Goal: Information Seeking & Learning: Compare options

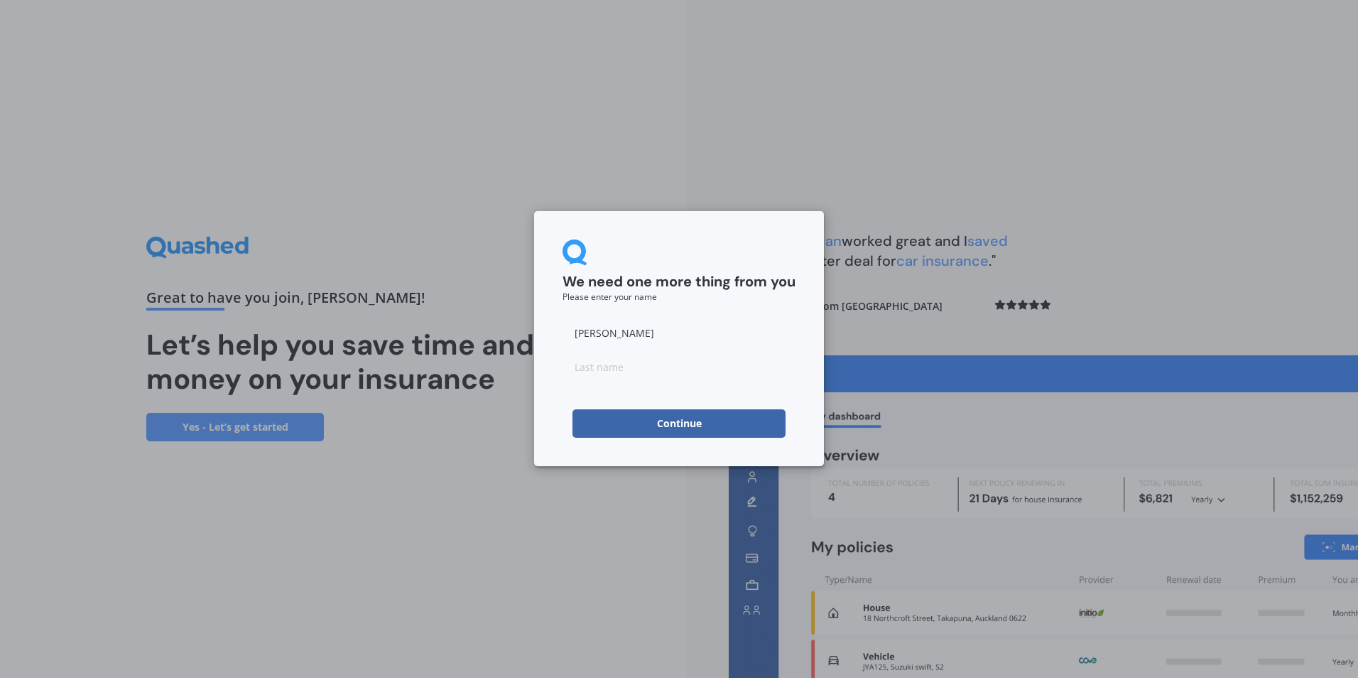
click at [657, 424] on button "Continue" at bounding box center [679, 423] width 213 height 28
type input "Johnosn"
click button "Continue" at bounding box center [679, 423] width 213 height 28
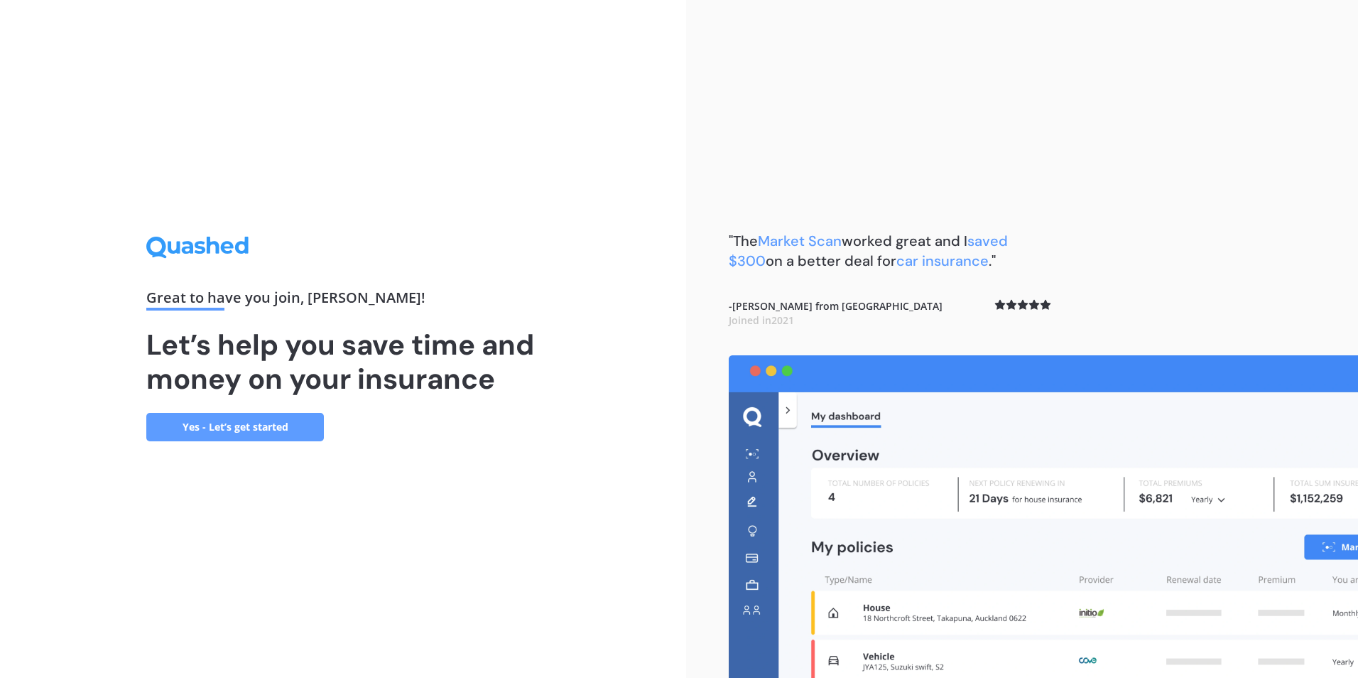
click at [245, 438] on link "Yes - Let’s get started" at bounding box center [235, 427] width 178 height 28
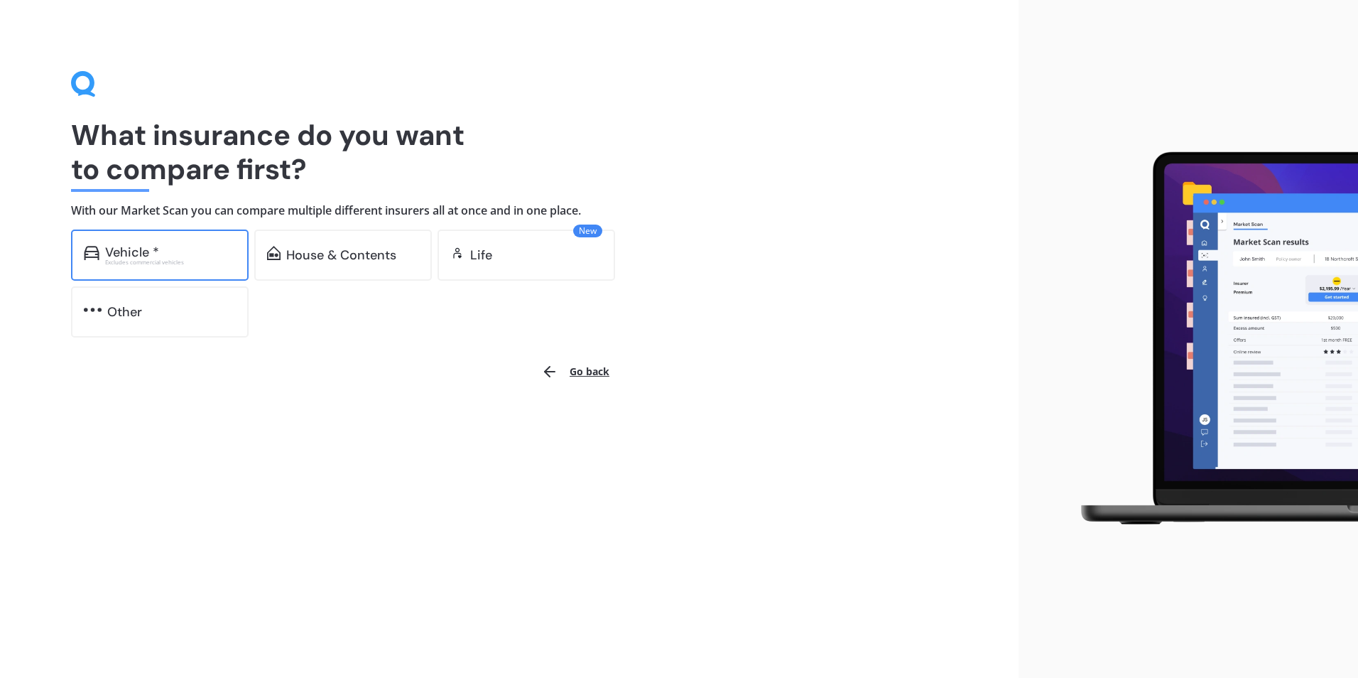
click at [164, 266] on div "Vehicle * Excludes commercial vehicles" at bounding box center [160, 254] width 178 height 51
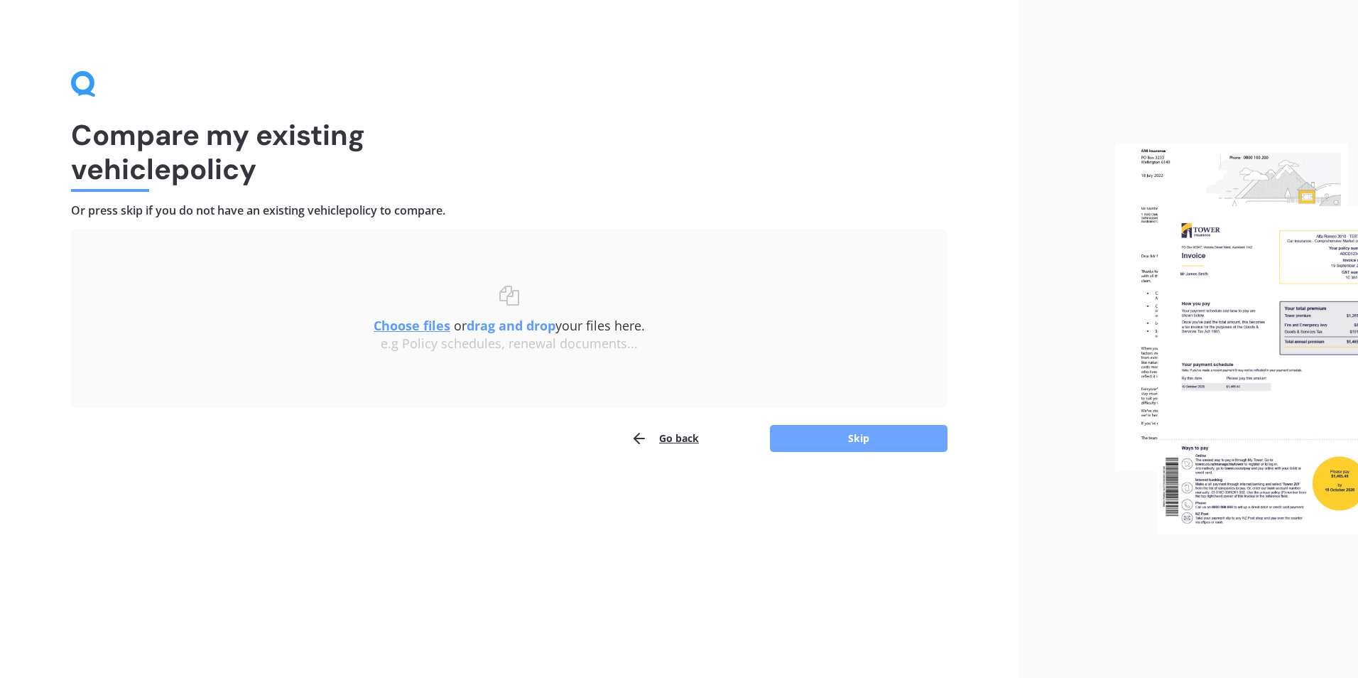
click at [847, 448] on button "Skip" at bounding box center [859, 438] width 178 height 27
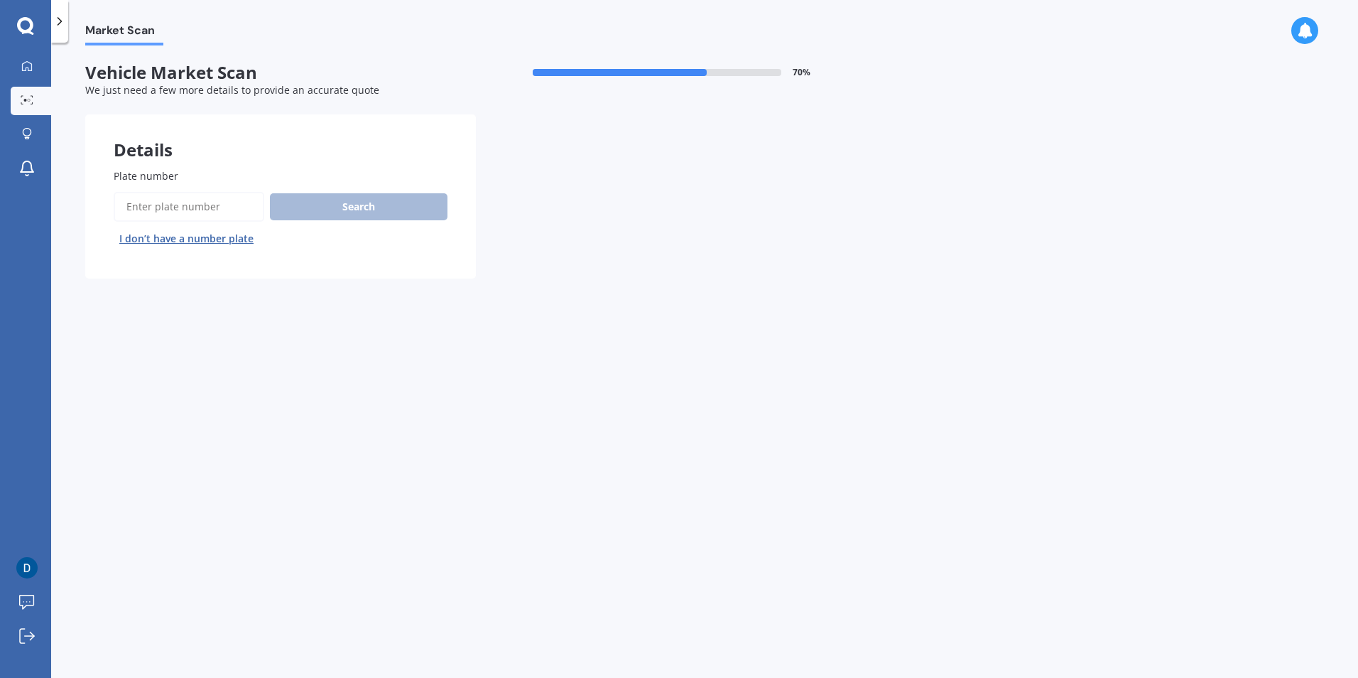
click at [182, 207] on input "Plate number" at bounding box center [189, 207] width 151 height 30
click at [0, 0] on button "Next" at bounding box center [0, 0] width 0 height 0
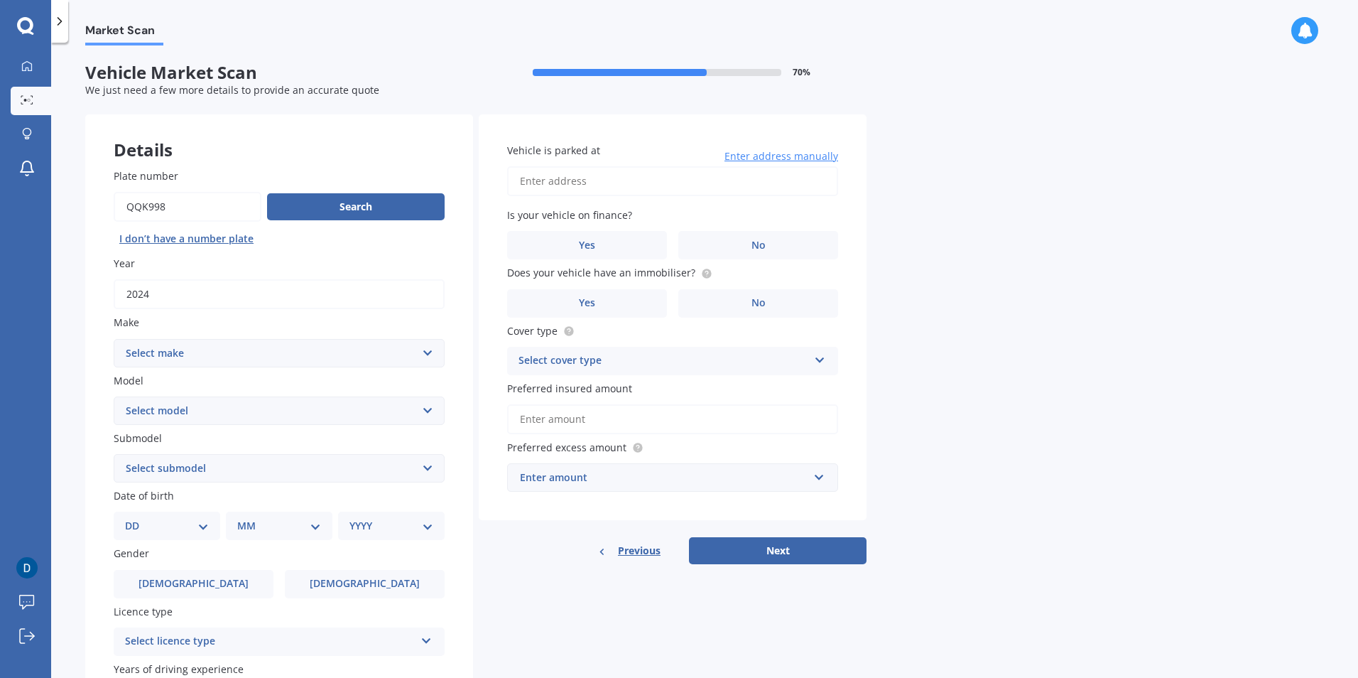
click at [195, 209] on input "Plate number" at bounding box center [188, 207] width 148 height 30
type input "QQK999"
click at [689, 537] on button "Next" at bounding box center [778, 550] width 178 height 27
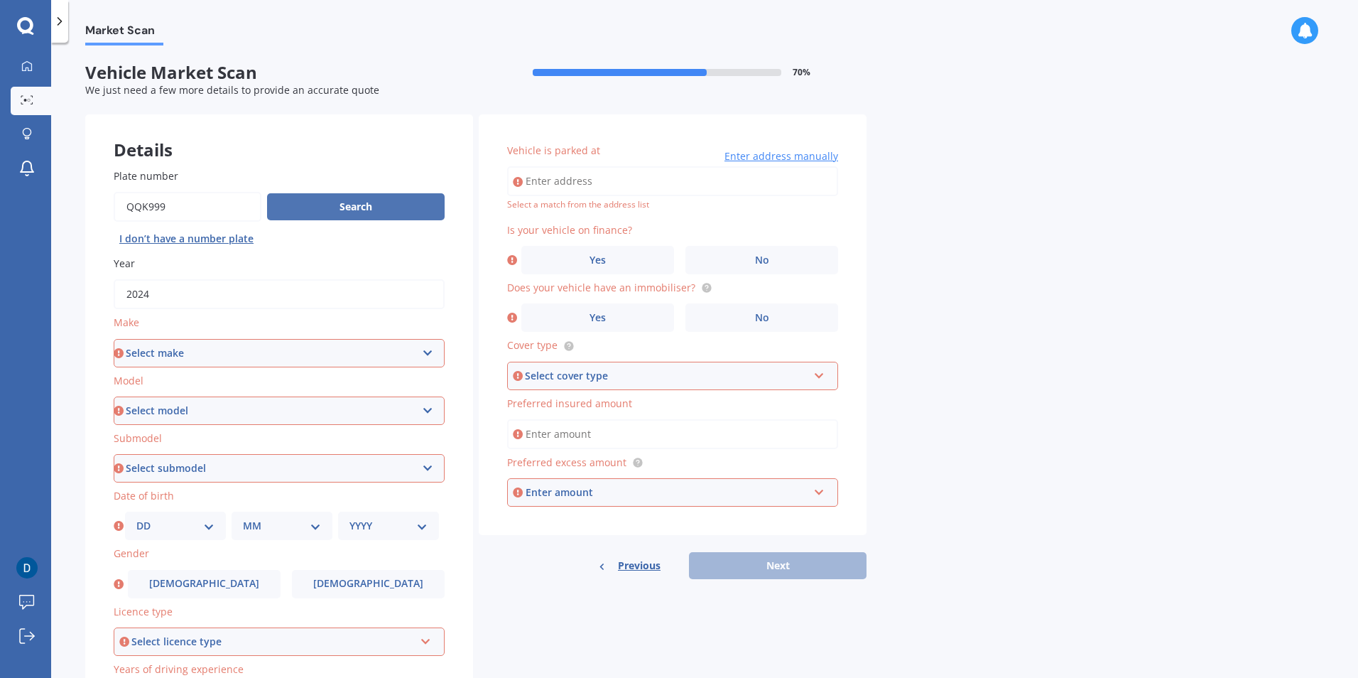
click at [322, 212] on button "Search" at bounding box center [356, 206] width 178 height 27
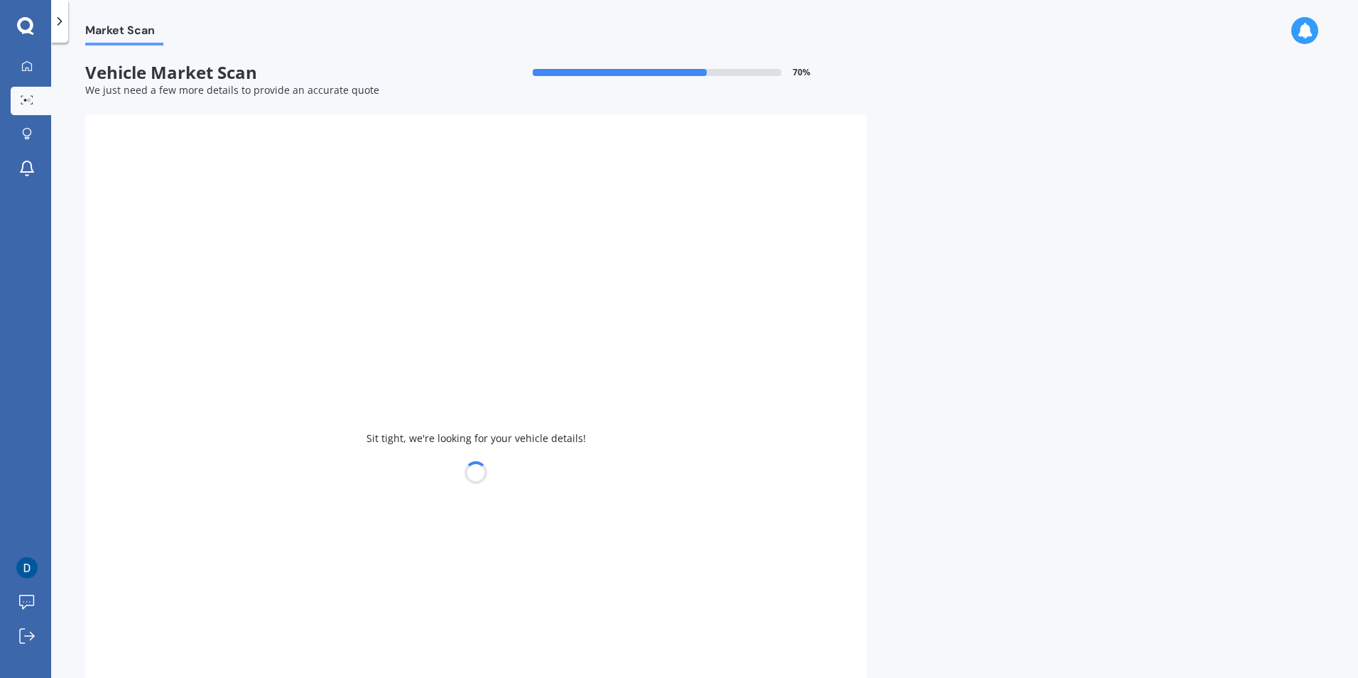
type input "2020"
select select "AUDI"
select select "Q5"
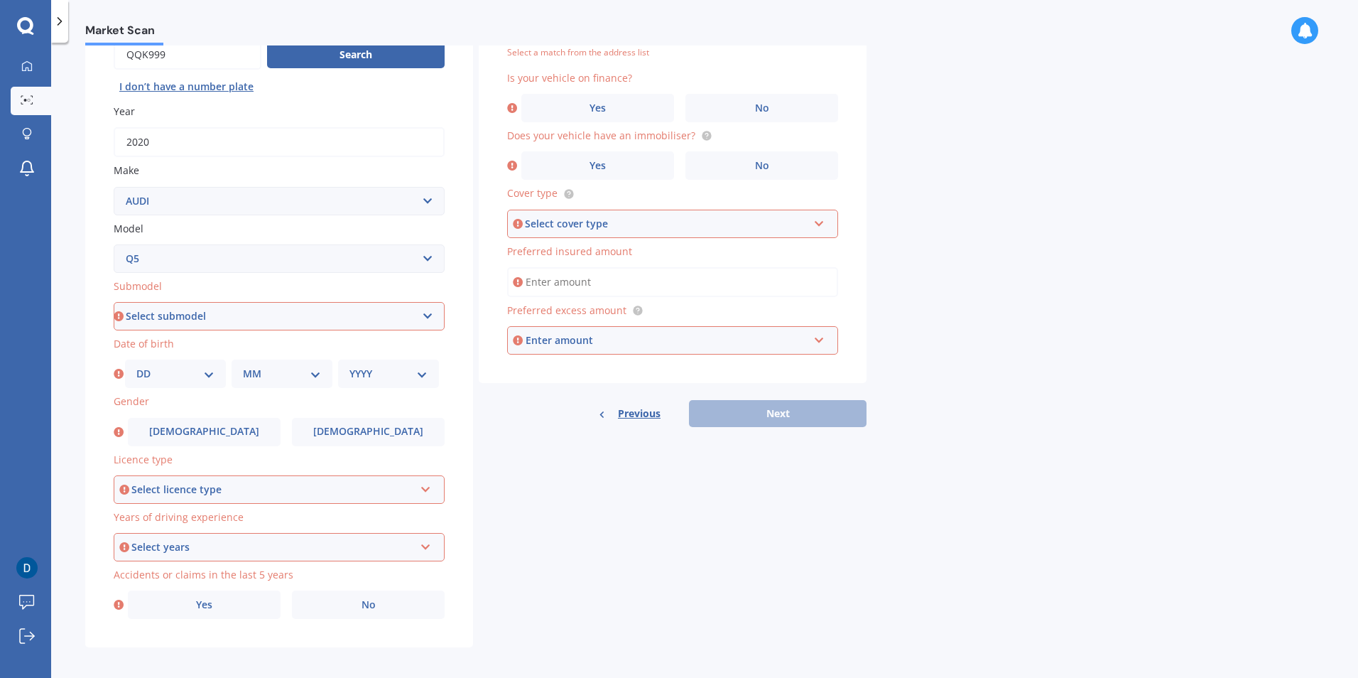
scroll to position [158, 0]
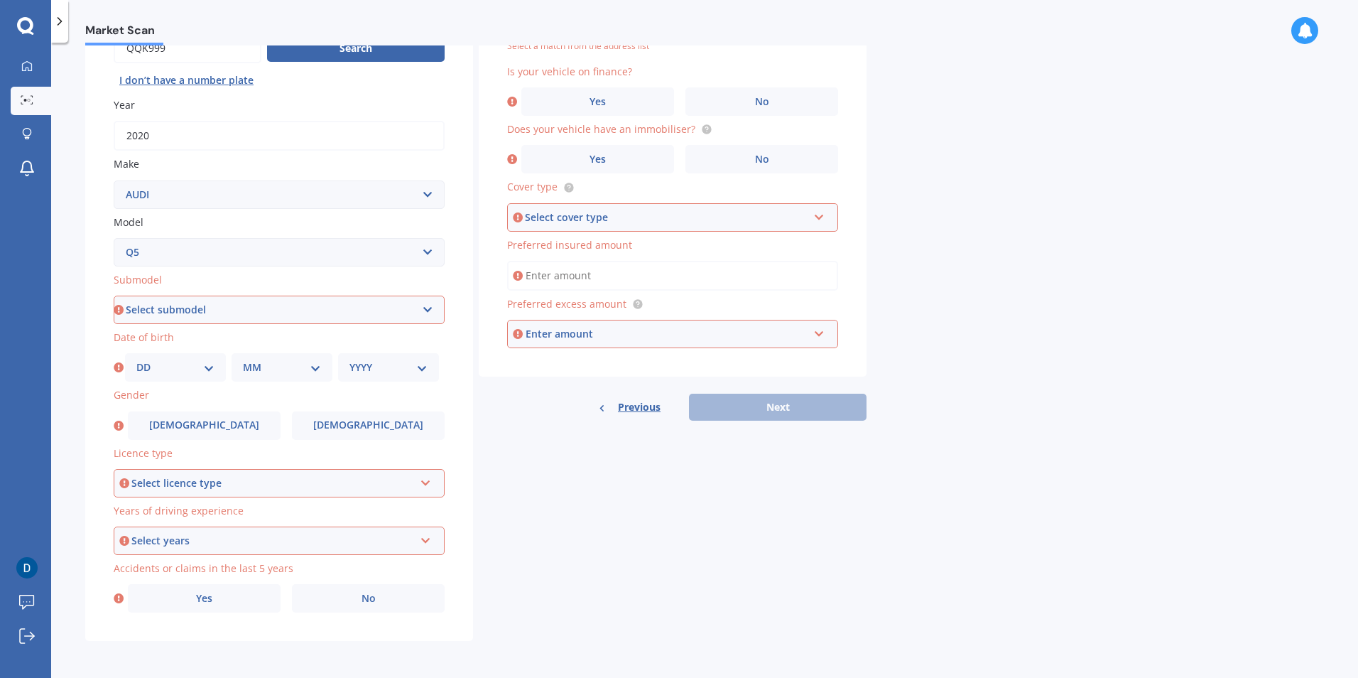
click at [237, 310] on select "Select submodel 2.0 TDI 3.0 TDI e-Tron Petrol Turbo S Station Wagon" at bounding box center [279, 310] width 331 height 28
select select "2.0 TDI"
click at [114, 296] on select "Select submodel 2.0 TDI 3.0 TDI e-Tron Petrol Turbo S Station Wagon" at bounding box center [279, 310] width 331 height 28
click at [247, 311] on select "Select submodel 2.0 TDI 3.0 TDI e-Tron Petrol Turbo S Station Wagon" at bounding box center [279, 310] width 331 height 28
click at [114, 296] on select "Select submodel 2.0 TDI 3.0 TDI e-Tron Petrol Turbo S Station Wagon" at bounding box center [279, 310] width 331 height 28
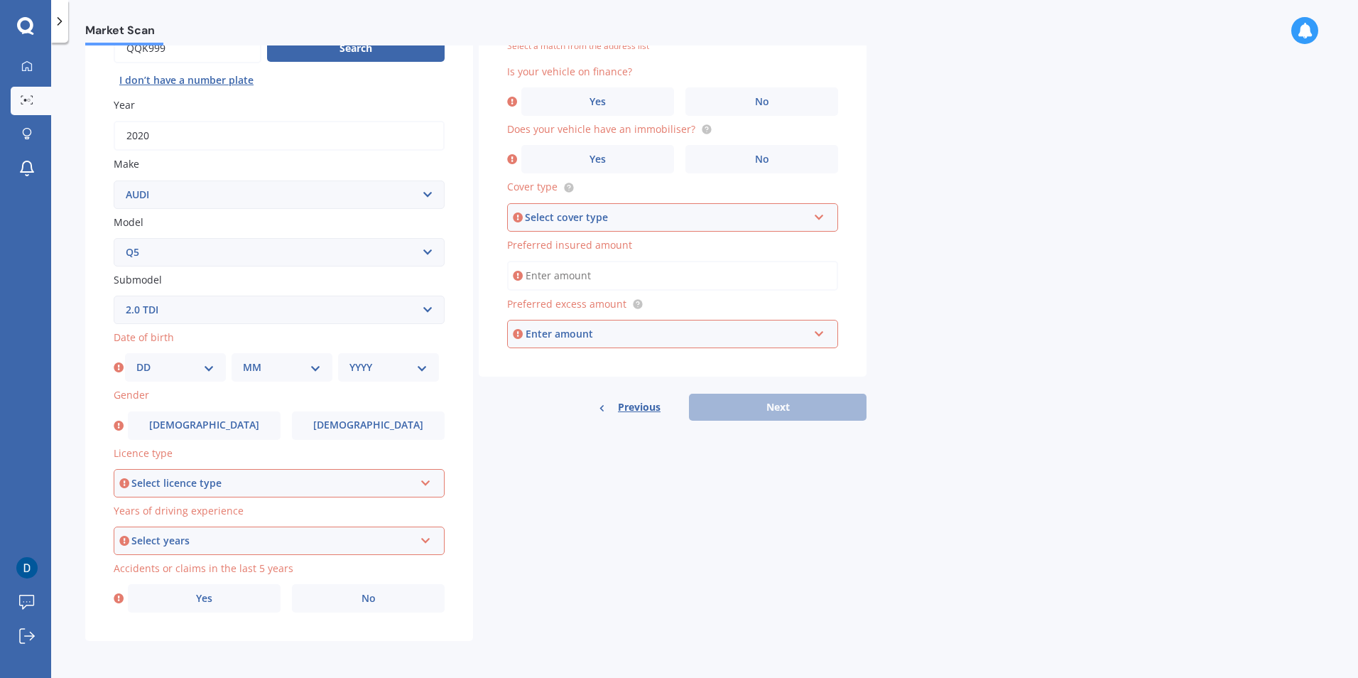
click at [195, 367] on select "DD 01 02 03 04 05 06 07 08 09 10 11 12 13 14 15 16 17 18 19 20 21 22 23 24 25 2…" at bounding box center [175, 367] width 78 height 16
select select "04"
click at [136, 359] on select "DD 01 02 03 04 05 06 07 08 09 10 11 12 13 14 15 16 17 18 19 20 21 22 23 24 25 2…" at bounding box center [175, 367] width 78 height 16
drag, startPoint x: 267, startPoint y: 343, endPoint x: 269, endPoint y: 364, distance: 21.4
click at [269, 364] on div "Date of birth DD 01 02 03 04 05 06 07 08 09 10 11 12 13 14 15 16 17 18 19 20 21…" at bounding box center [279, 356] width 331 height 52
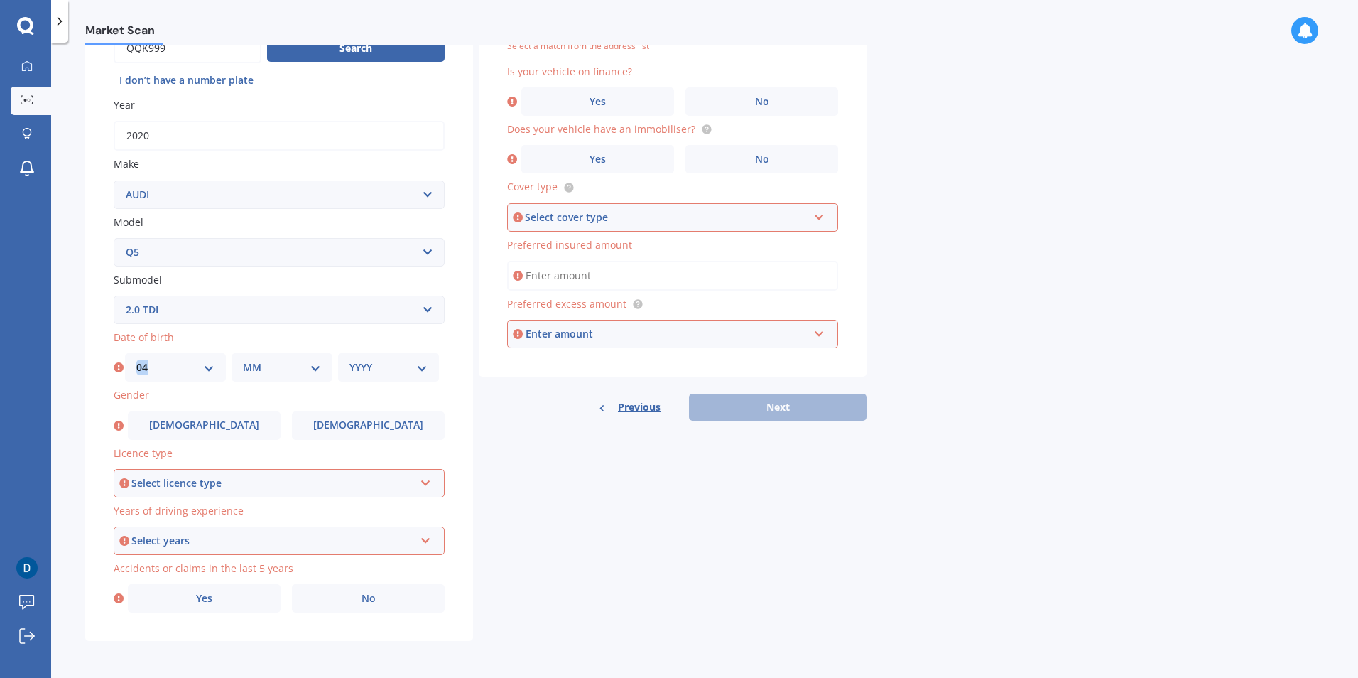
click at [269, 364] on select "MM 01 02 03 04 05 06 07 08 09 10 11 12" at bounding box center [282, 367] width 78 height 16
select select "07"
click at [243, 359] on select "MM 01 02 03 04 05 06 07 08 09 10 11 12" at bounding box center [282, 367] width 78 height 16
click at [404, 362] on select "YYYY 2025 2024 2023 2022 2021 2020 2019 2018 2017 2016 2015 2014 2013 2012 2011…" at bounding box center [389, 367] width 78 height 16
select select "1975"
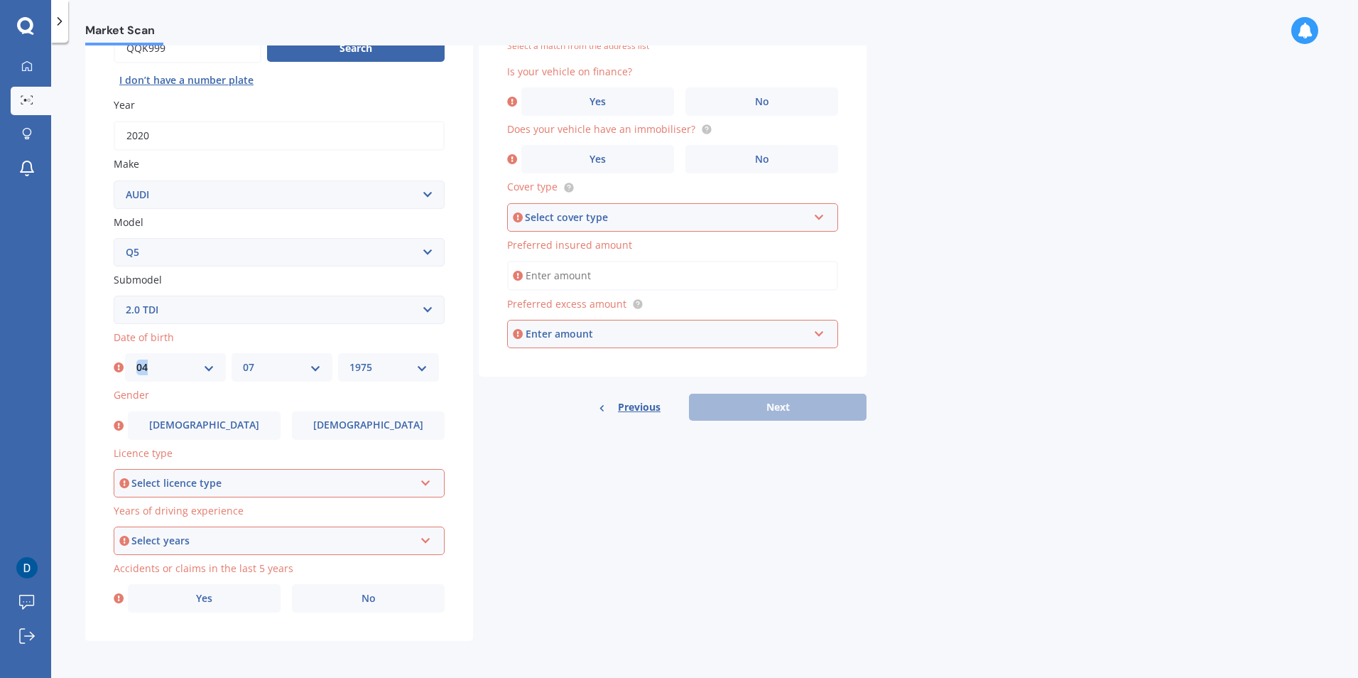
click at [350, 359] on select "YYYY 2025 2024 2023 2022 2021 2020 2019 2018 2017 2016 2015 2014 2013 2012 2011…" at bounding box center [389, 367] width 78 height 16
click at [208, 423] on span "[DEMOGRAPHIC_DATA]" at bounding box center [204, 425] width 113 height 12
click at [0, 0] on input "[DEMOGRAPHIC_DATA]" at bounding box center [0, 0] width 0 height 0
click at [223, 488] on div "Select licence type" at bounding box center [272, 483] width 283 height 16
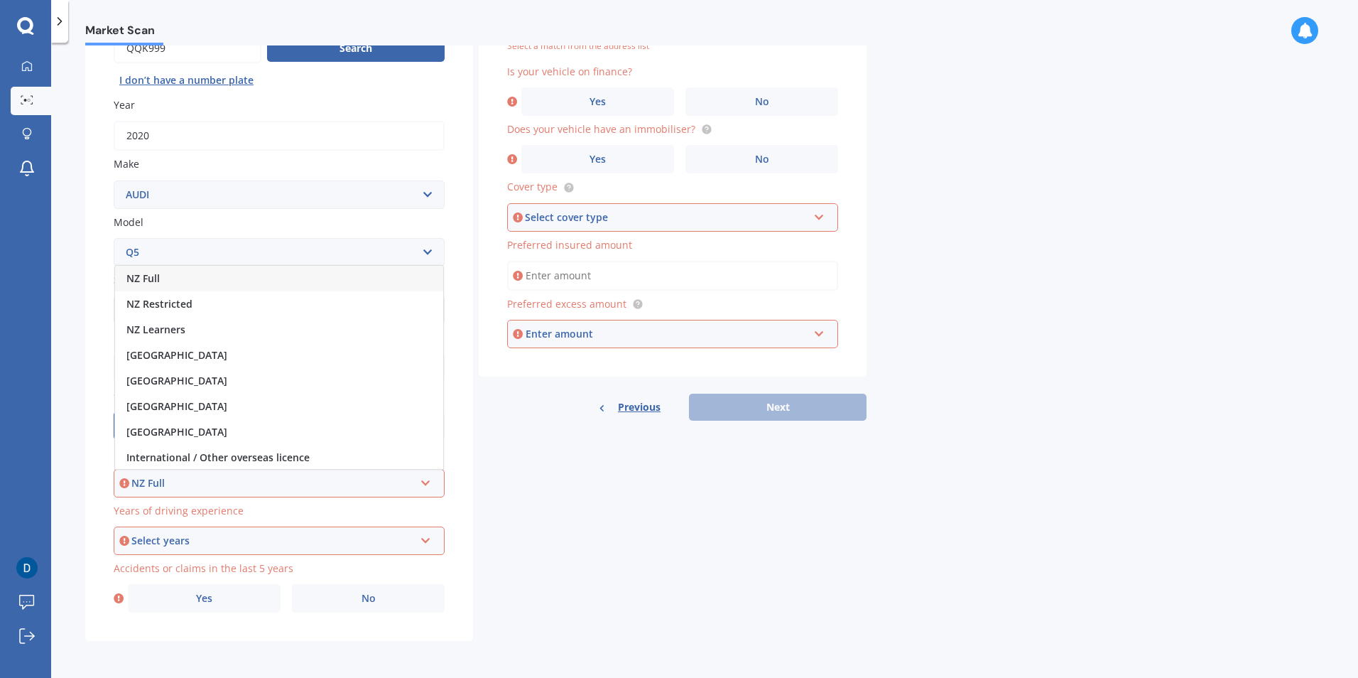
click at [230, 281] on div "NZ Full" at bounding box center [279, 279] width 328 height 26
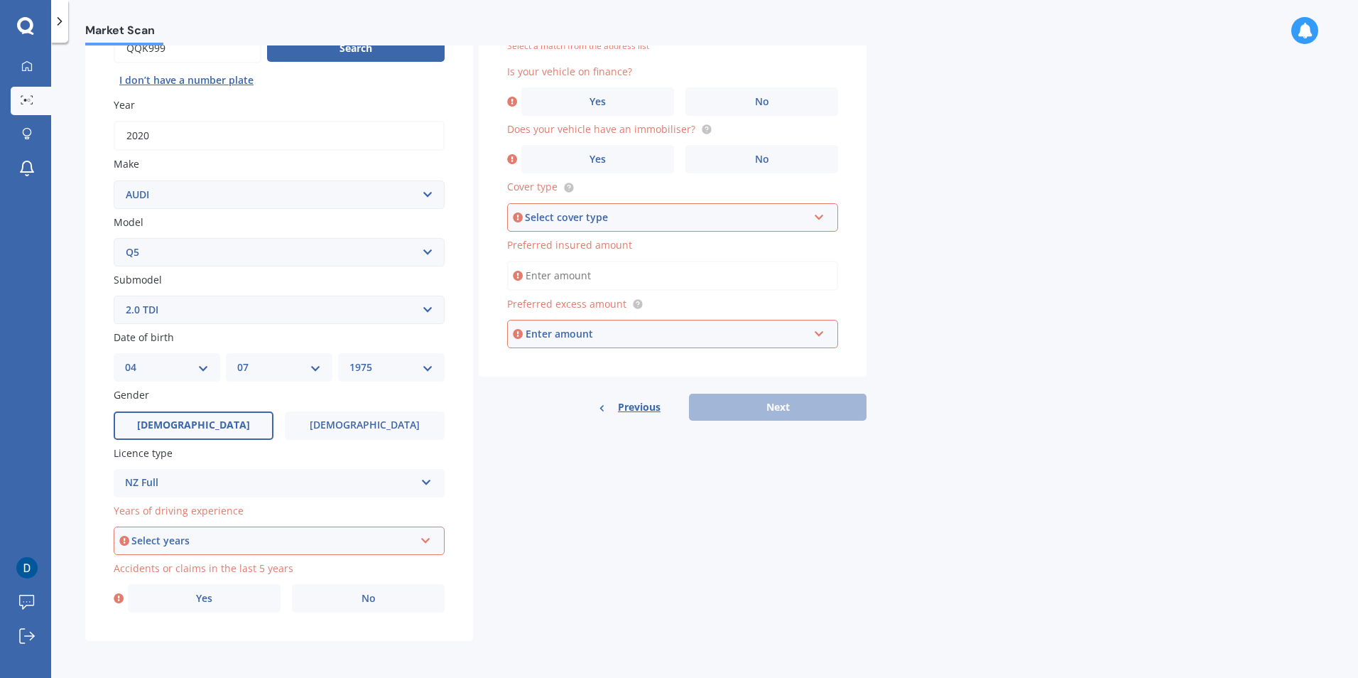
click at [254, 542] on div "Select years" at bounding box center [272, 541] width 283 height 16
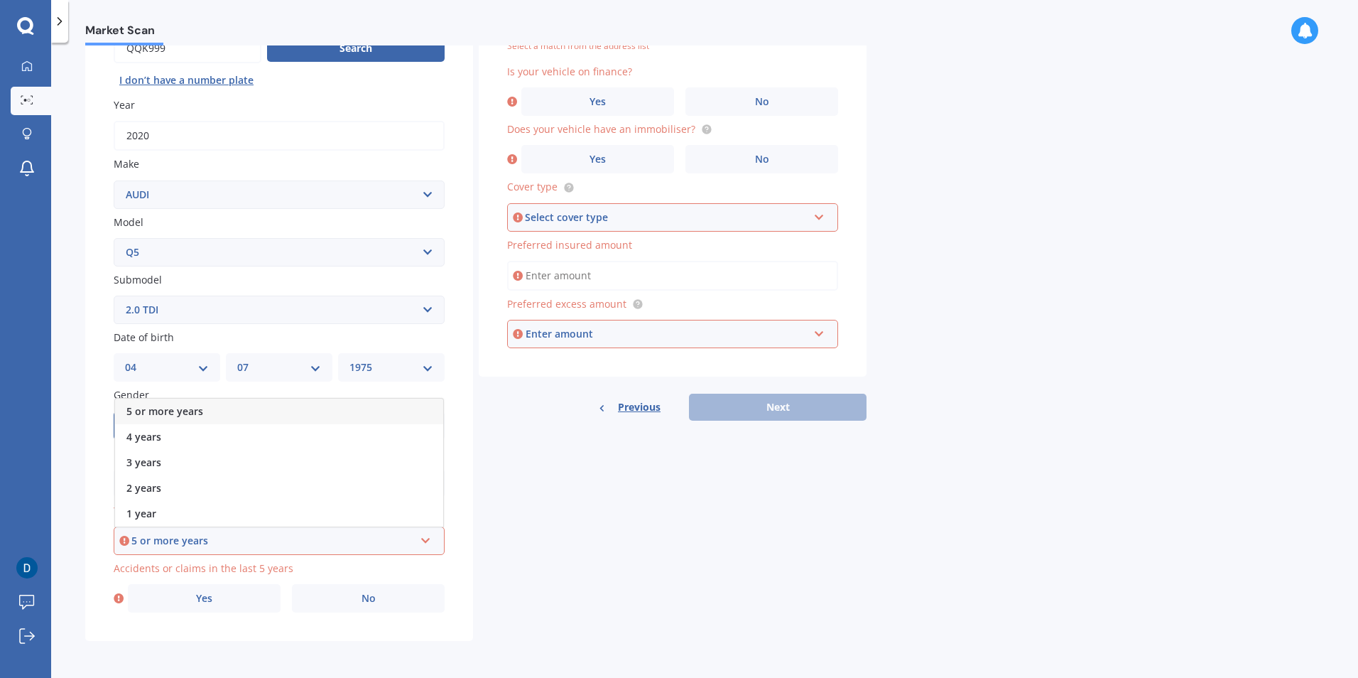
click at [244, 413] on div "5 or more years" at bounding box center [279, 412] width 328 height 26
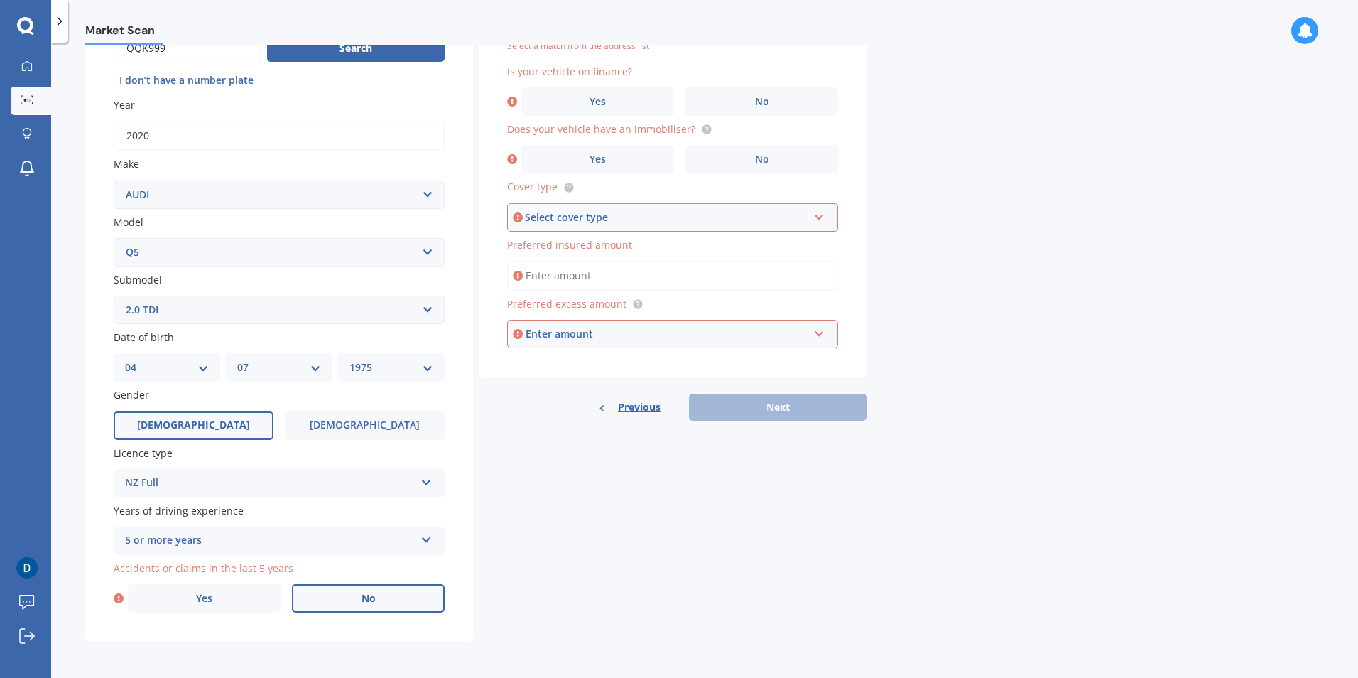
click at [373, 602] on span "No" at bounding box center [369, 598] width 14 height 12
click at [0, 0] on input "No" at bounding box center [0, 0] width 0 height 0
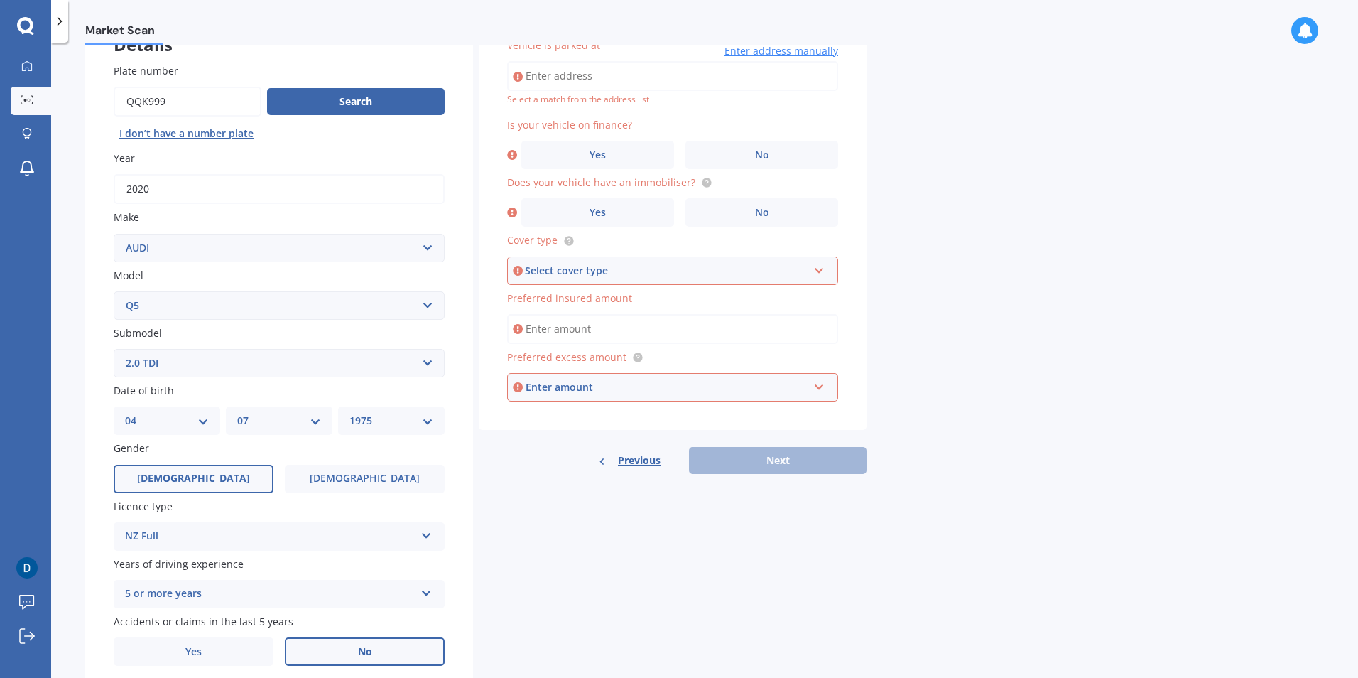
scroll to position [97, 0]
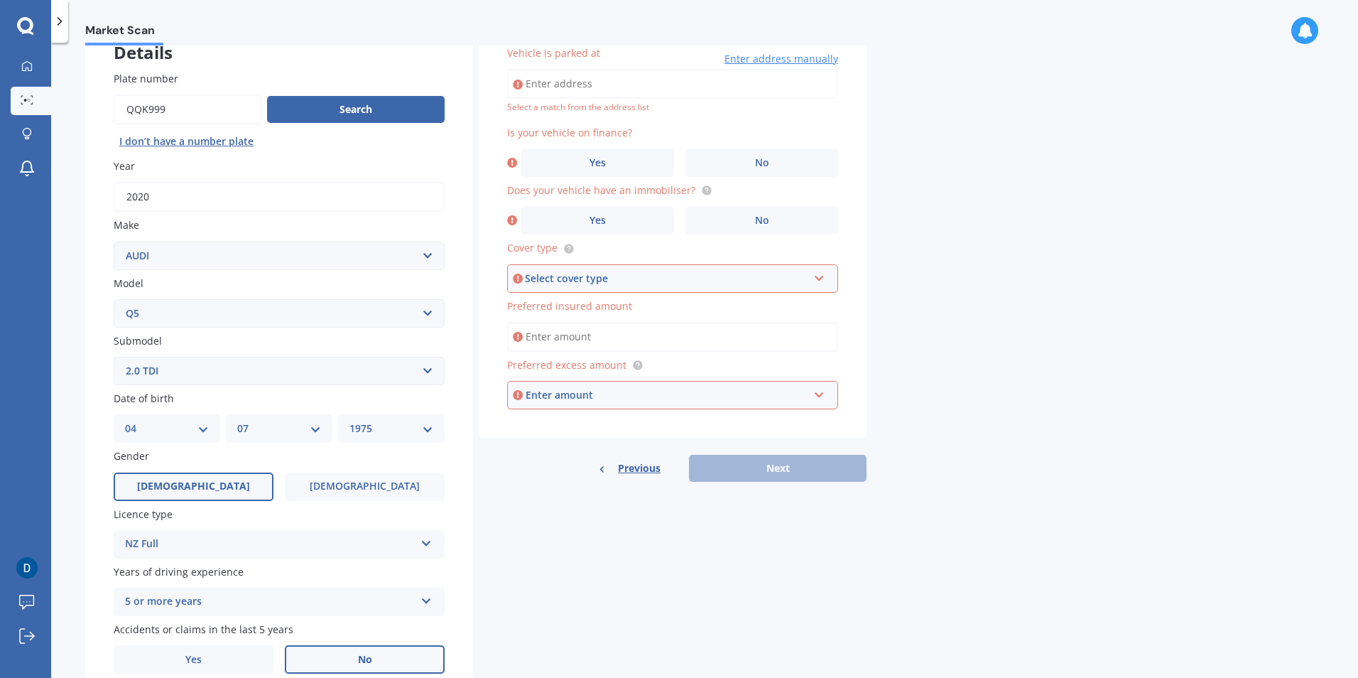
click at [584, 79] on input "Vehicle is parked at" at bounding box center [672, 84] width 331 height 30
type input "[STREET_ADDRESS]"
click at [591, 170] on label "Yes" at bounding box center [597, 162] width 153 height 28
click at [0, 0] on input "Yes" at bounding box center [0, 0] width 0 height 0
click at [764, 220] on span "No" at bounding box center [762, 221] width 14 height 12
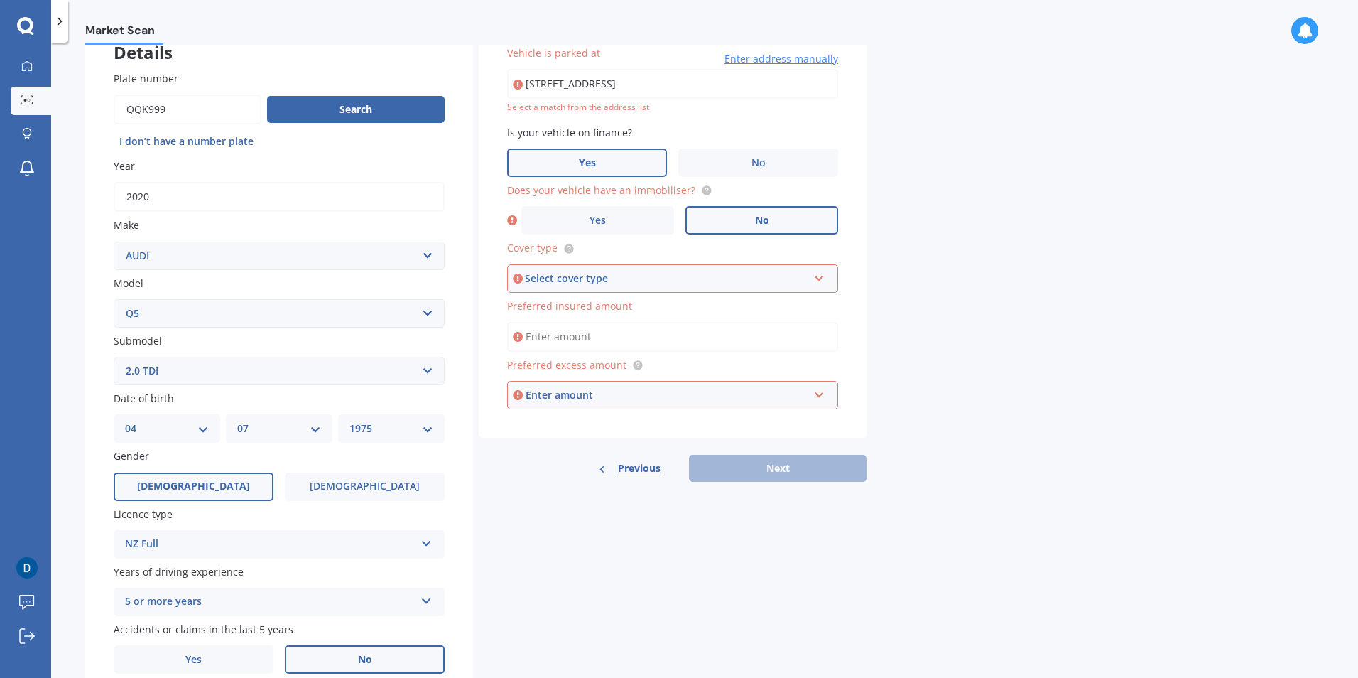
click at [0, 0] on input "No" at bounding box center [0, 0] width 0 height 0
click at [717, 272] on div "Select cover type" at bounding box center [666, 279] width 283 height 16
click at [638, 309] on div "Comprehensive" at bounding box center [673, 306] width 328 height 26
click at [653, 340] on input "Preferred insured amount" at bounding box center [672, 337] width 331 height 30
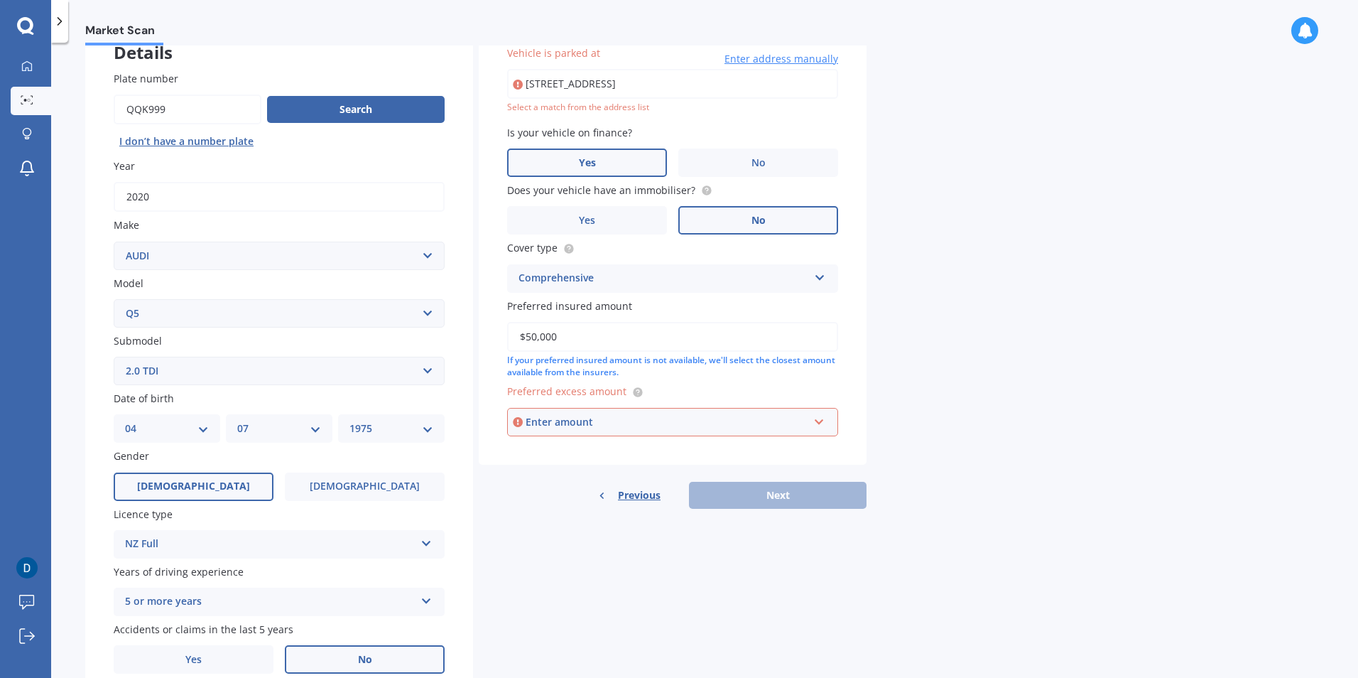
type input "$50,000"
click at [961, 363] on div "Market Scan Vehicle Market Scan 70 % We just need a few more details to provide…" at bounding box center [704, 362] width 1307 height 635
drag, startPoint x: 596, startPoint y: 425, endPoint x: 603, endPoint y: 423, distance: 7.2
click at [597, 425] on div "Enter amount" at bounding box center [667, 422] width 283 height 16
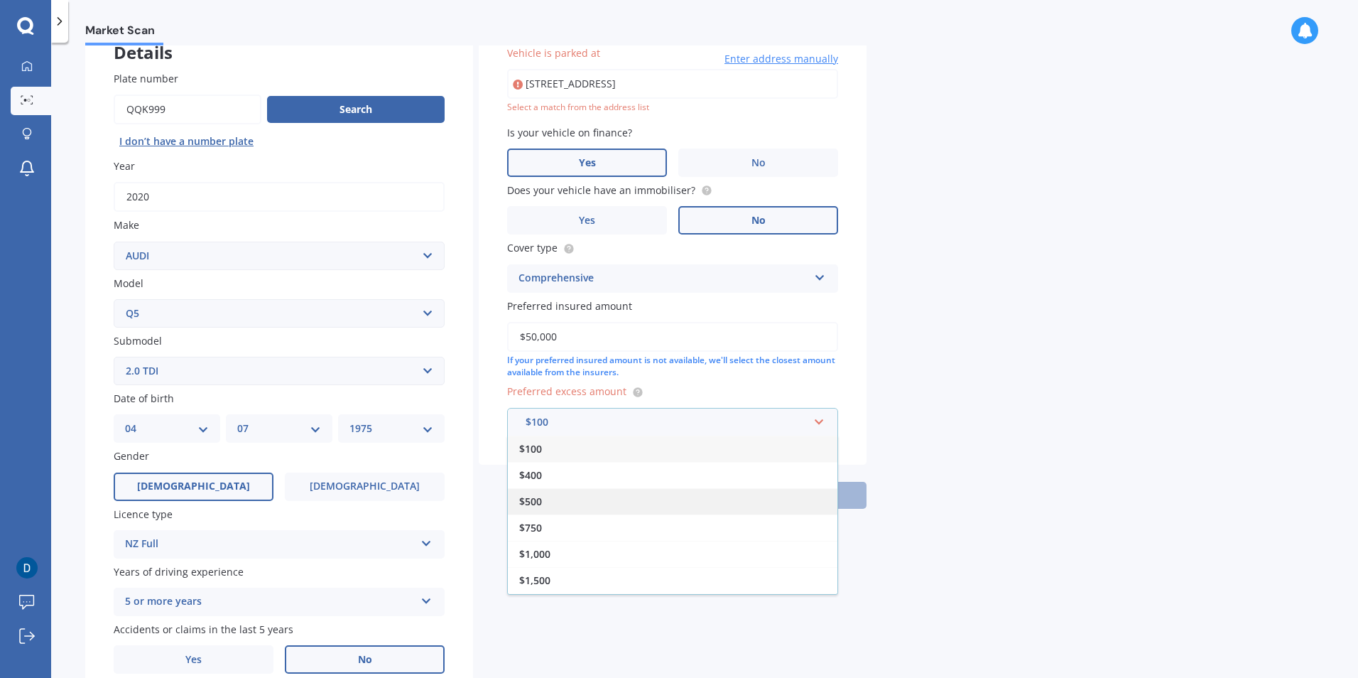
click at [586, 489] on div "$500" at bounding box center [673, 501] width 330 height 26
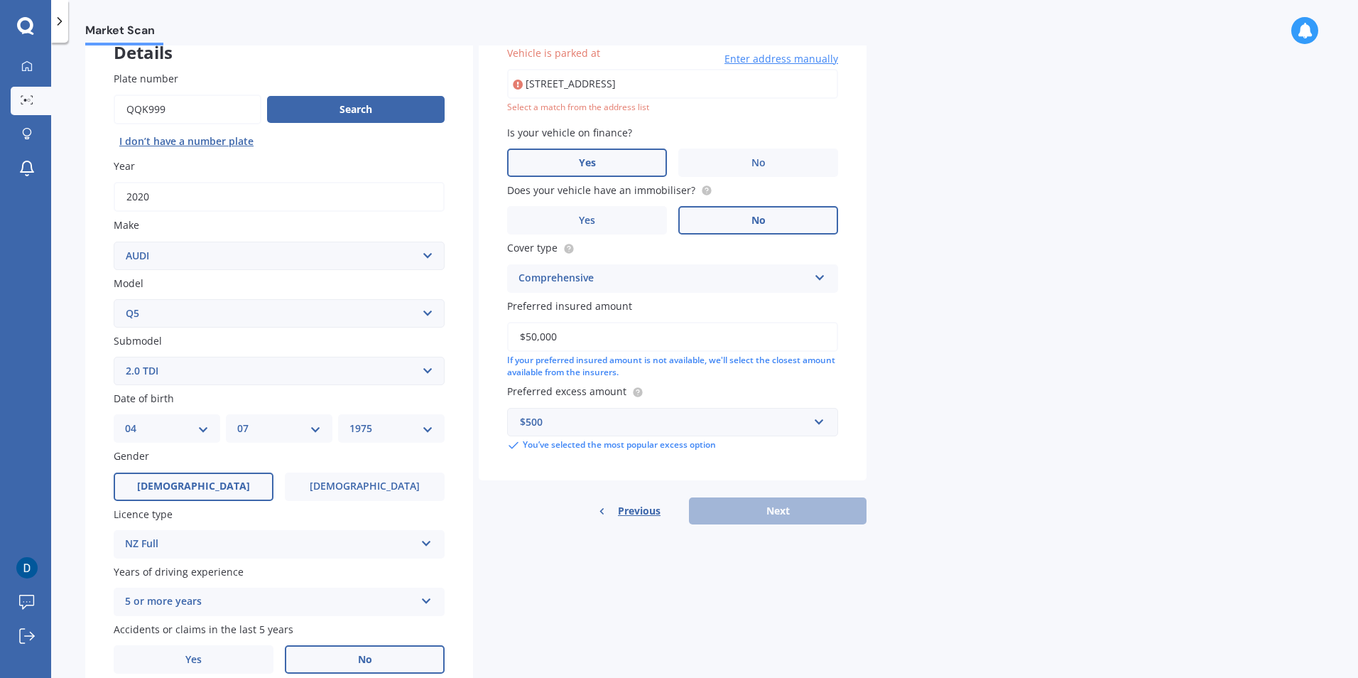
click at [686, 626] on div "Details Plate number Search I don’t have a number plate Year [DATE] Make Select…" at bounding box center [475, 360] width 781 height 686
click at [645, 92] on input "[STREET_ADDRESS]" at bounding box center [672, 84] width 331 height 30
click at [707, 75] on input "[STREET_ADDRESS]" at bounding box center [672, 84] width 331 height 30
drag, startPoint x: 611, startPoint y: 88, endPoint x: 475, endPoint y: 60, distance: 139.3
click at [502, 86] on div "Vehicle is parked at [STREET_ADDRESS] Enter address manually Select a match fro…" at bounding box center [673, 248] width 388 height 463
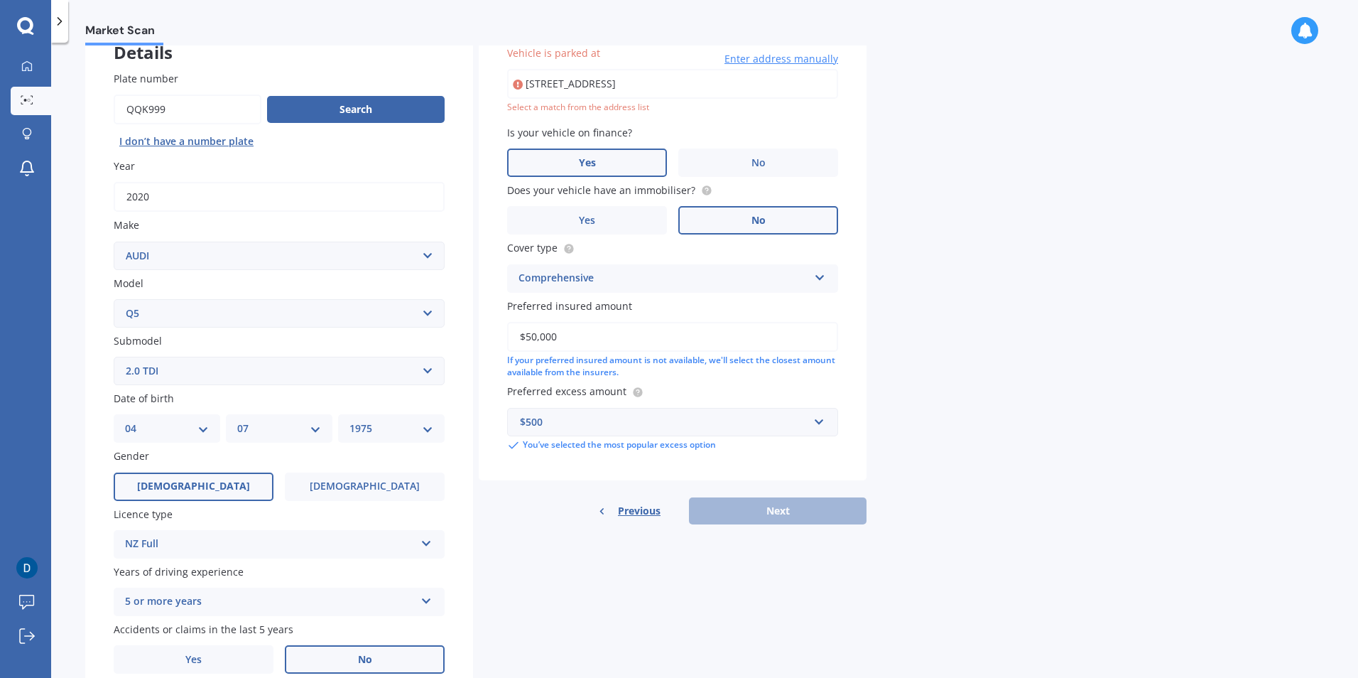
type input "[STREET_ADDRESS]"
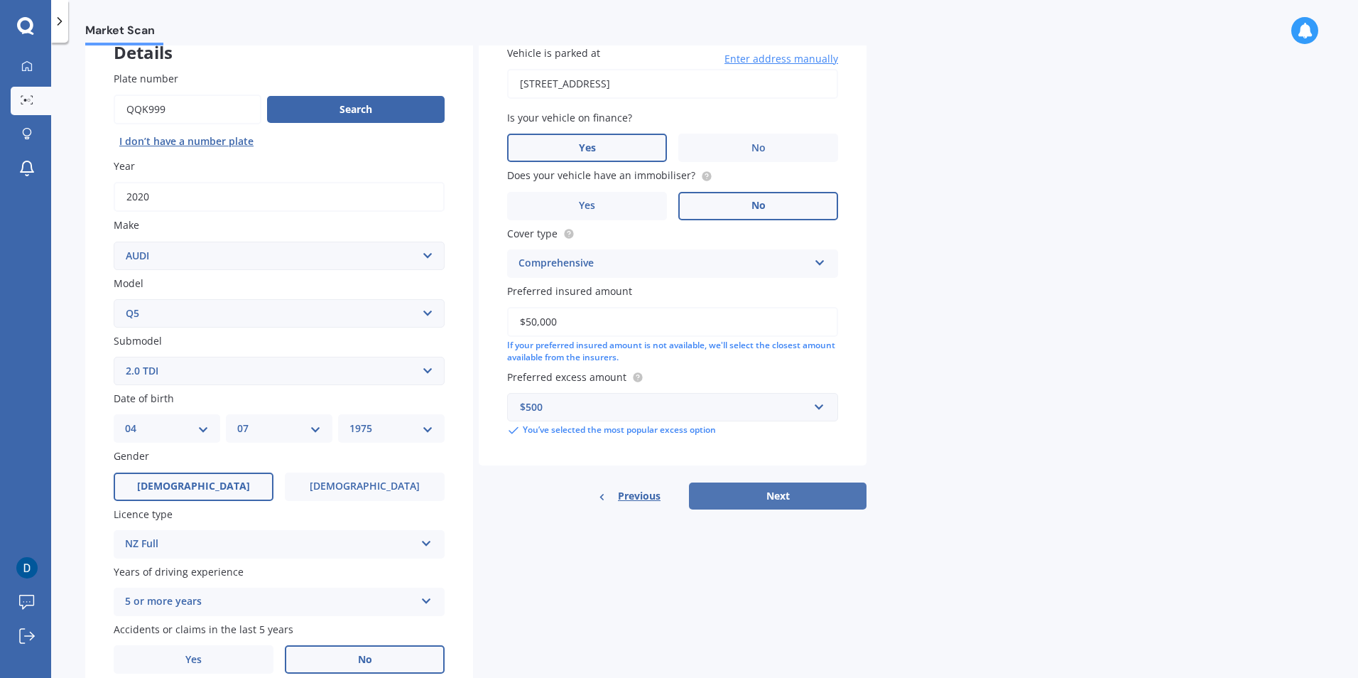
click at [840, 504] on button "Next" at bounding box center [778, 495] width 178 height 27
select select "04"
select select "07"
select select "1975"
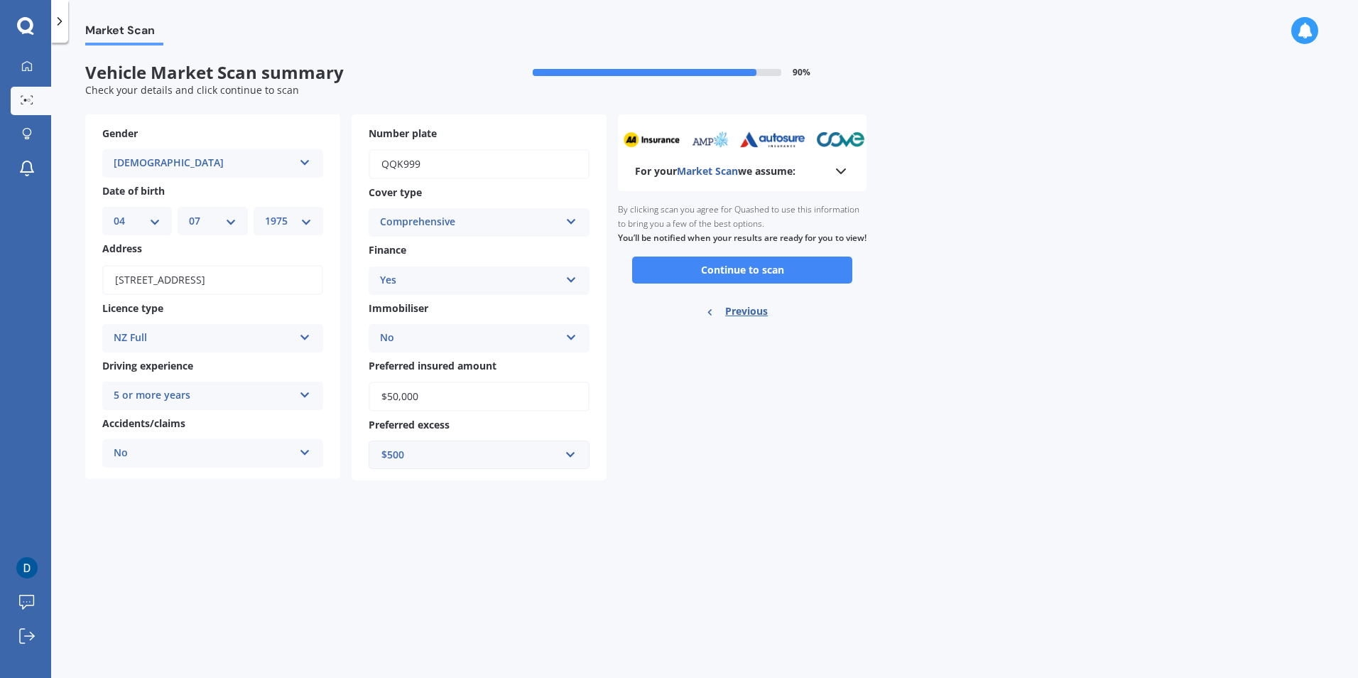
scroll to position [0, 0]
click at [808, 278] on button "Continue to scan" at bounding box center [742, 269] width 220 height 27
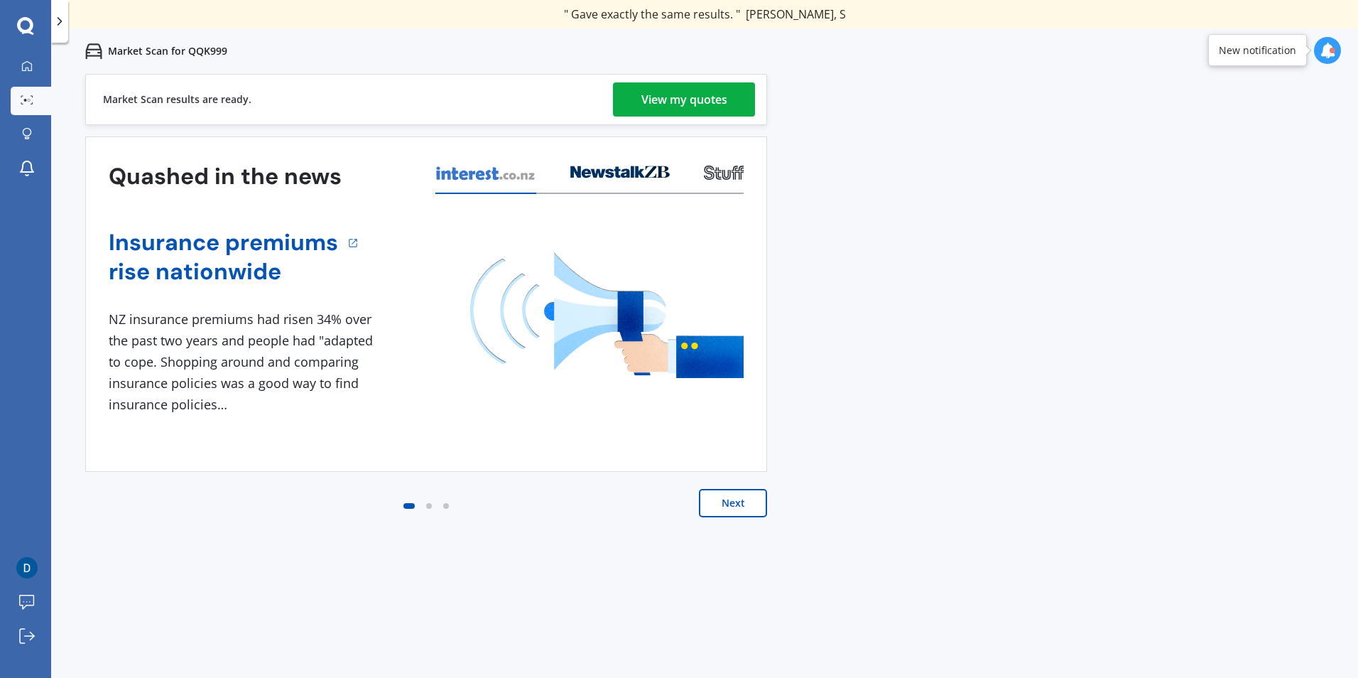
click at [720, 504] on button "Next" at bounding box center [733, 503] width 68 height 28
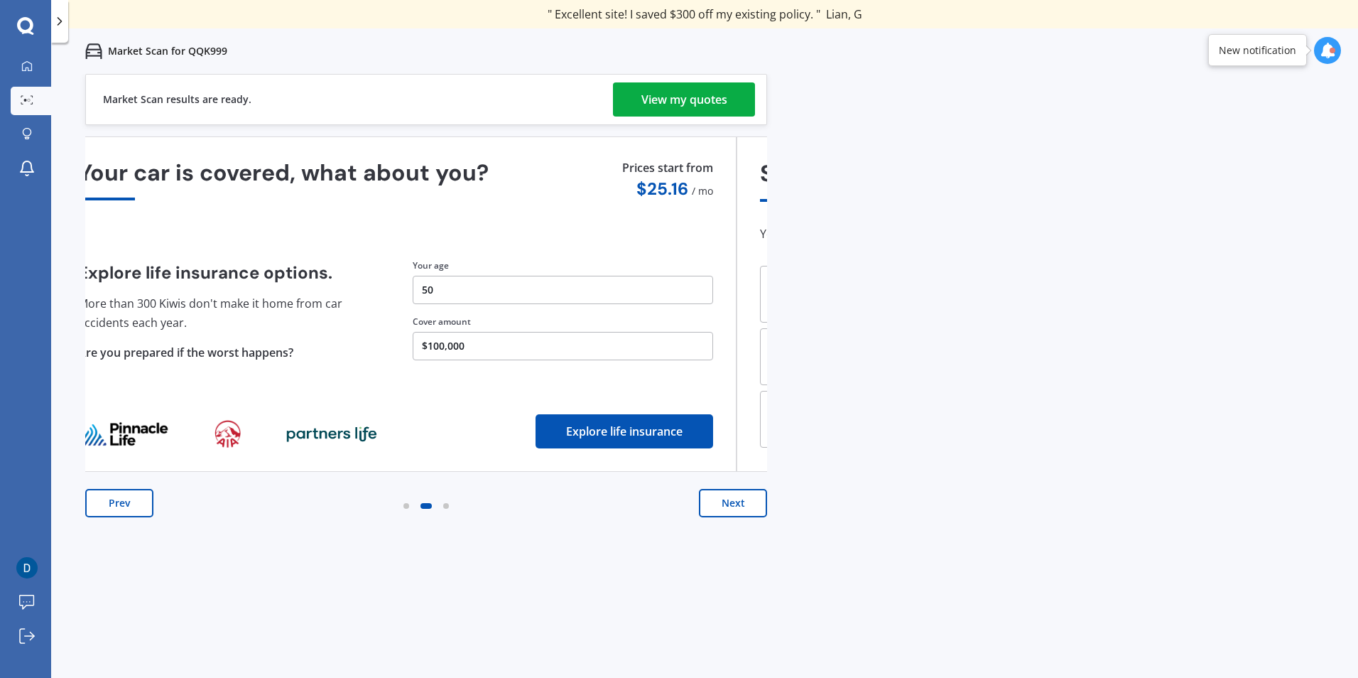
drag, startPoint x: 524, startPoint y: 346, endPoint x: 494, endPoint y: 355, distance: 31.9
click at [494, 355] on button "$100,000" at bounding box center [563, 346] width 301 height 28
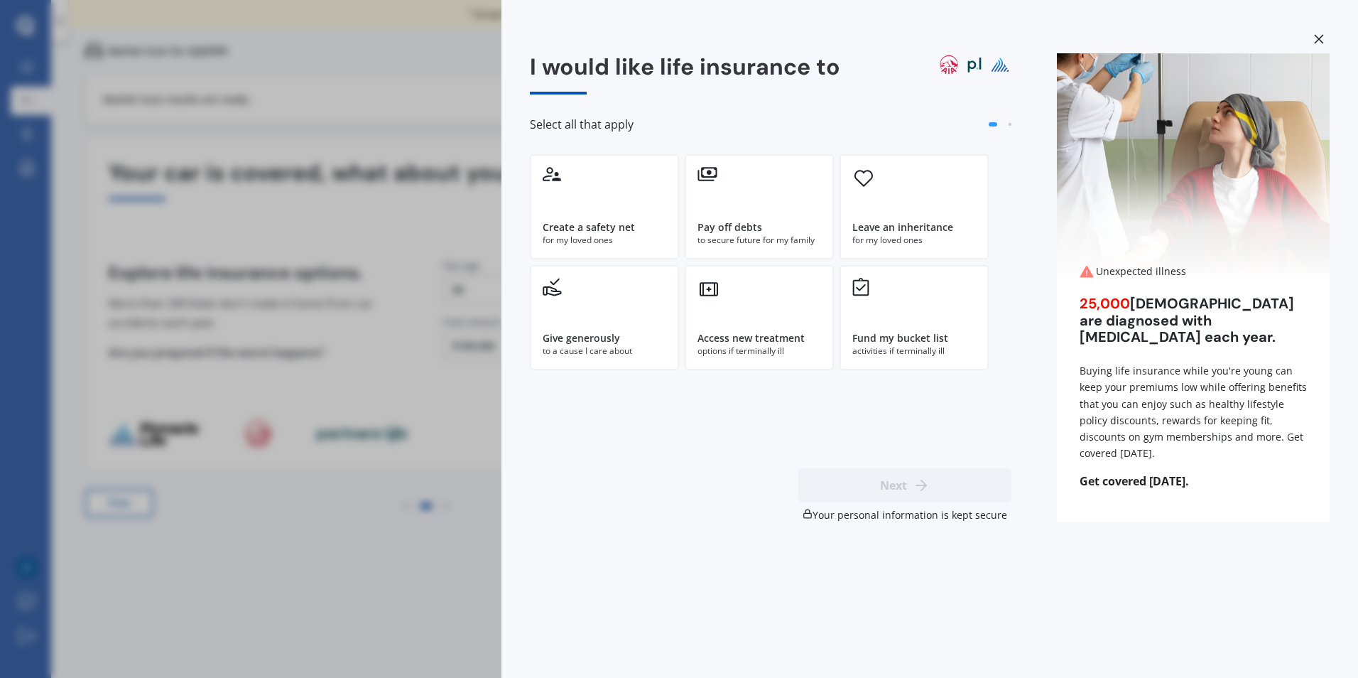
click at [233, 558] on div "I would like life insurance to Select all that apply Create a safety net for my…" at bounding box center [679, 339] width 1358 height 678
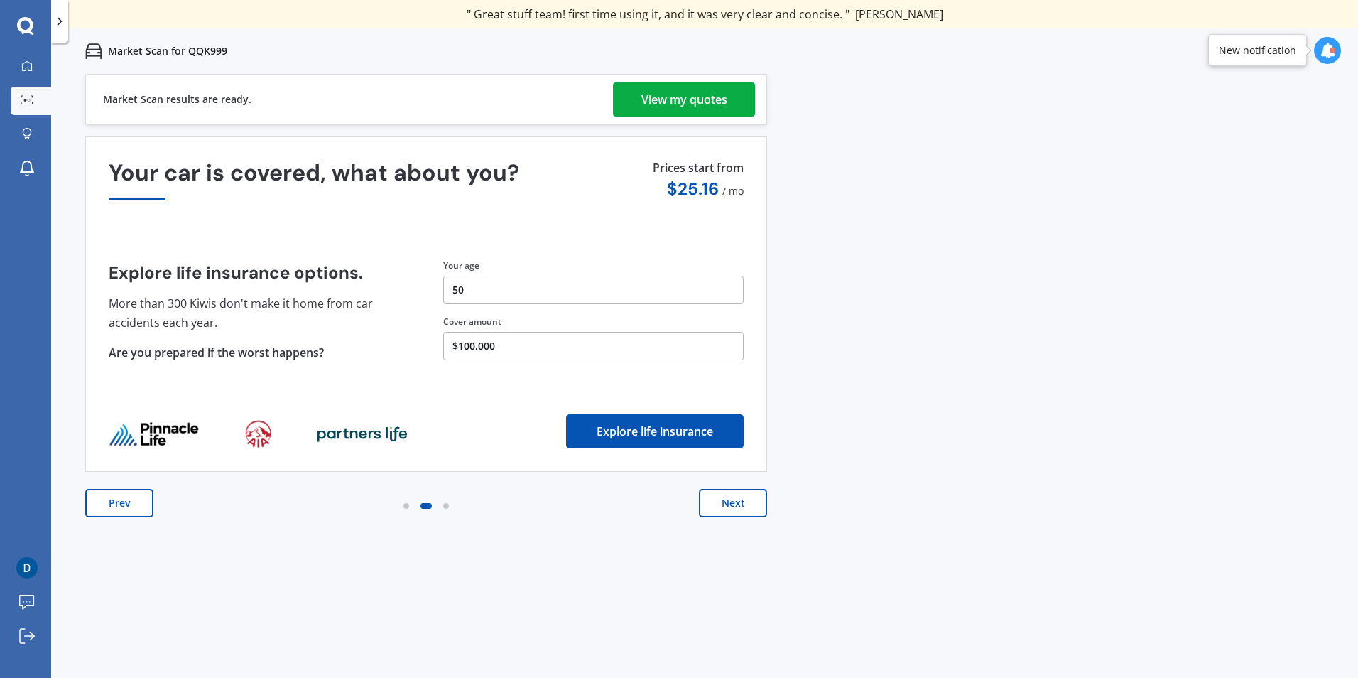
click at [518, 350] on button "$100,000" at bounding box center [593, 346] width 301 height 28
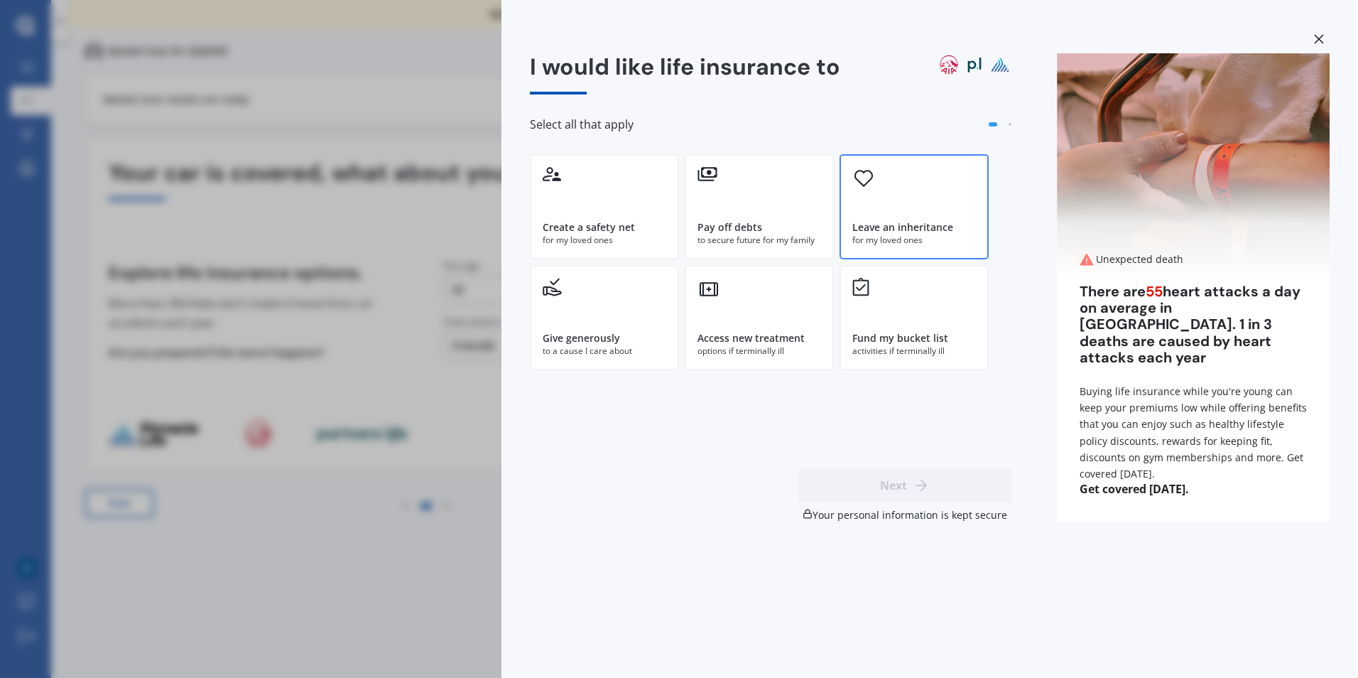
click at [935, 221] on div "Leave an inheritance" at bounding box center [902, 227] width 101 height 14
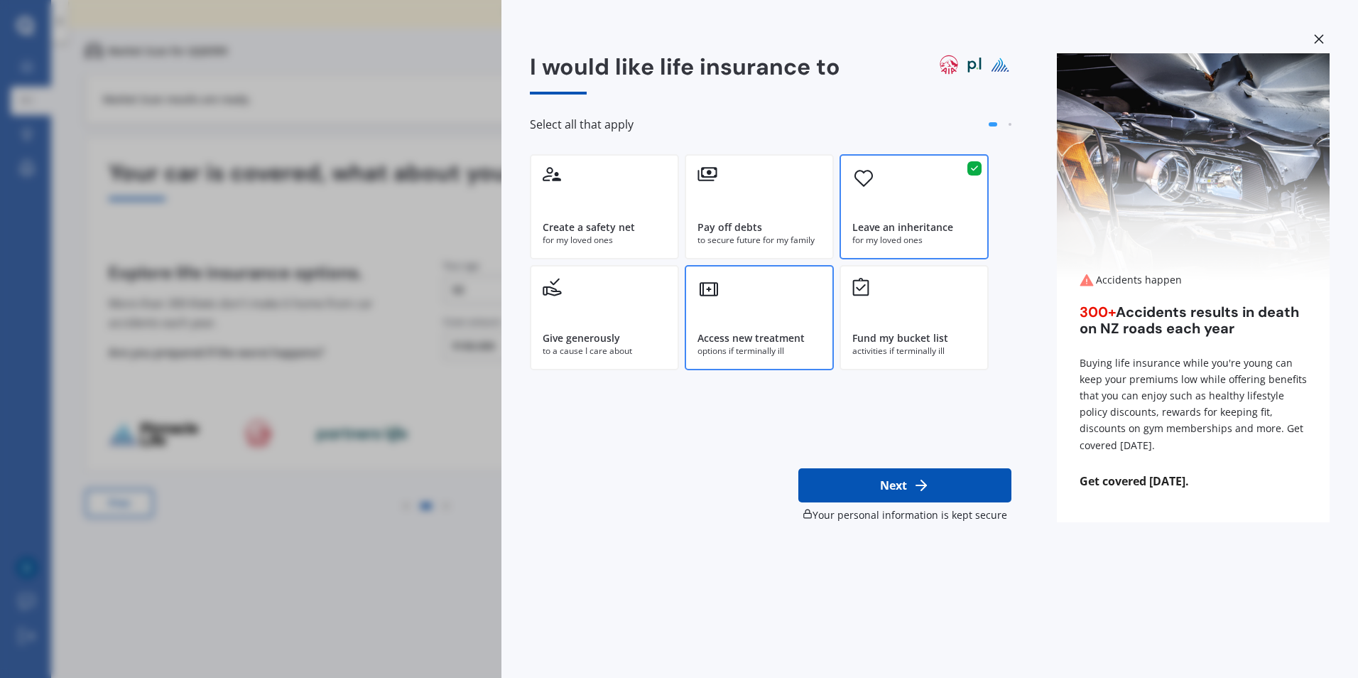
click at [767, 357] on div "options if terminally ill" at bounding box center [760, 351] width 124 height 13
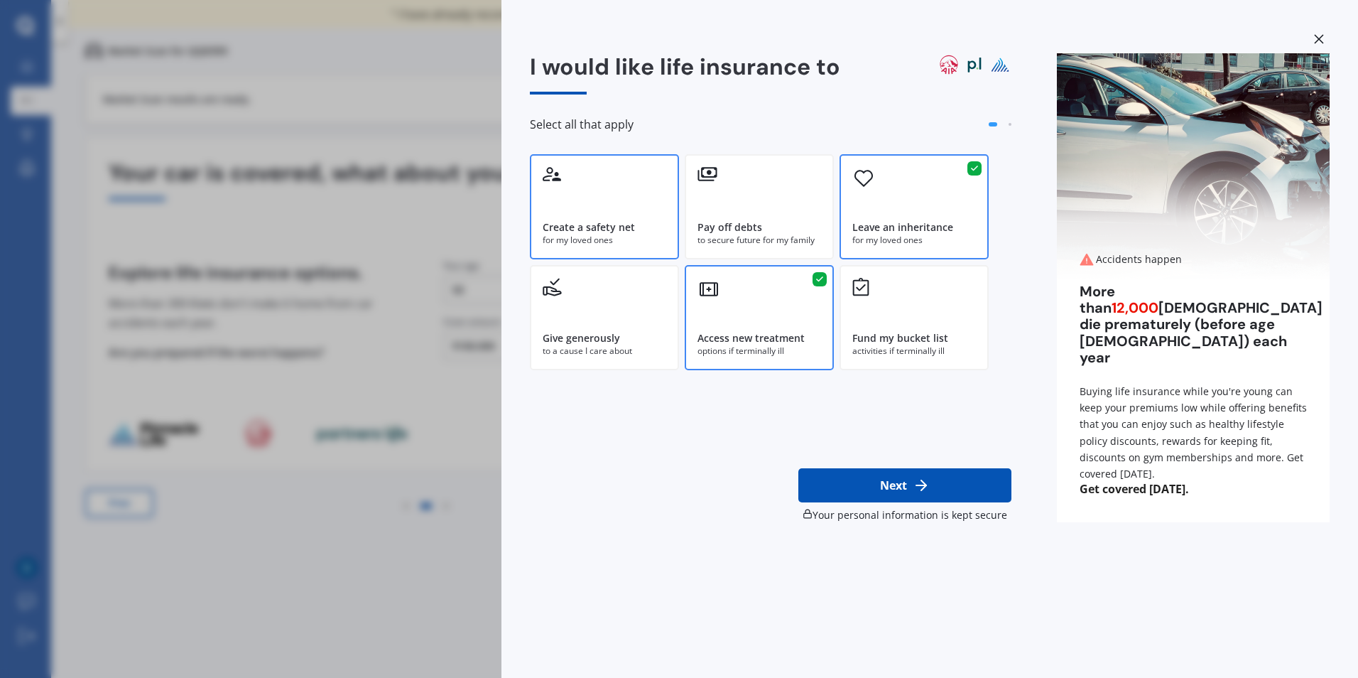
click at [590, 247] on div "for my loved ones" at bounding box center [605, 240] width 124 height 13
click at [734, 244] on div "to secure future for my family" at bounding box center [760, 240] width 124 height 13
click at [900, 478] on button "Next" at bounding box center [904, 485] width 213 height 34
select select "04"
select select "07"
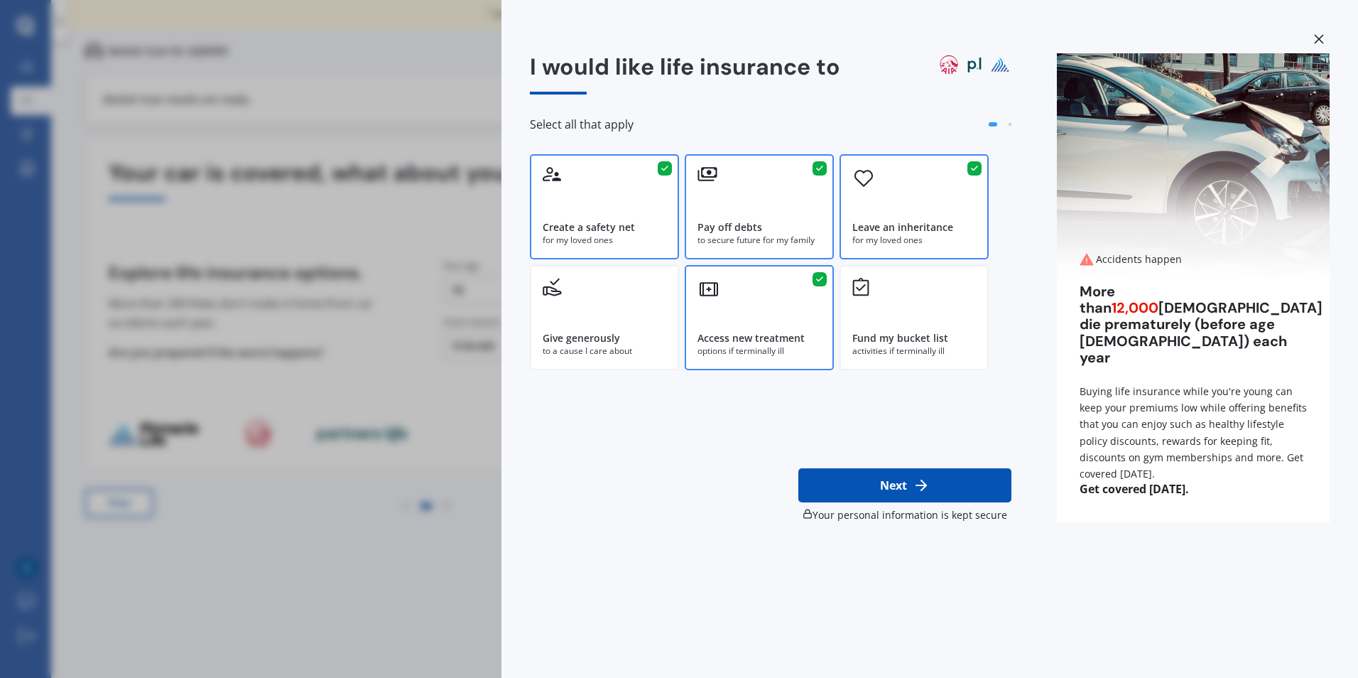
select select "1975"
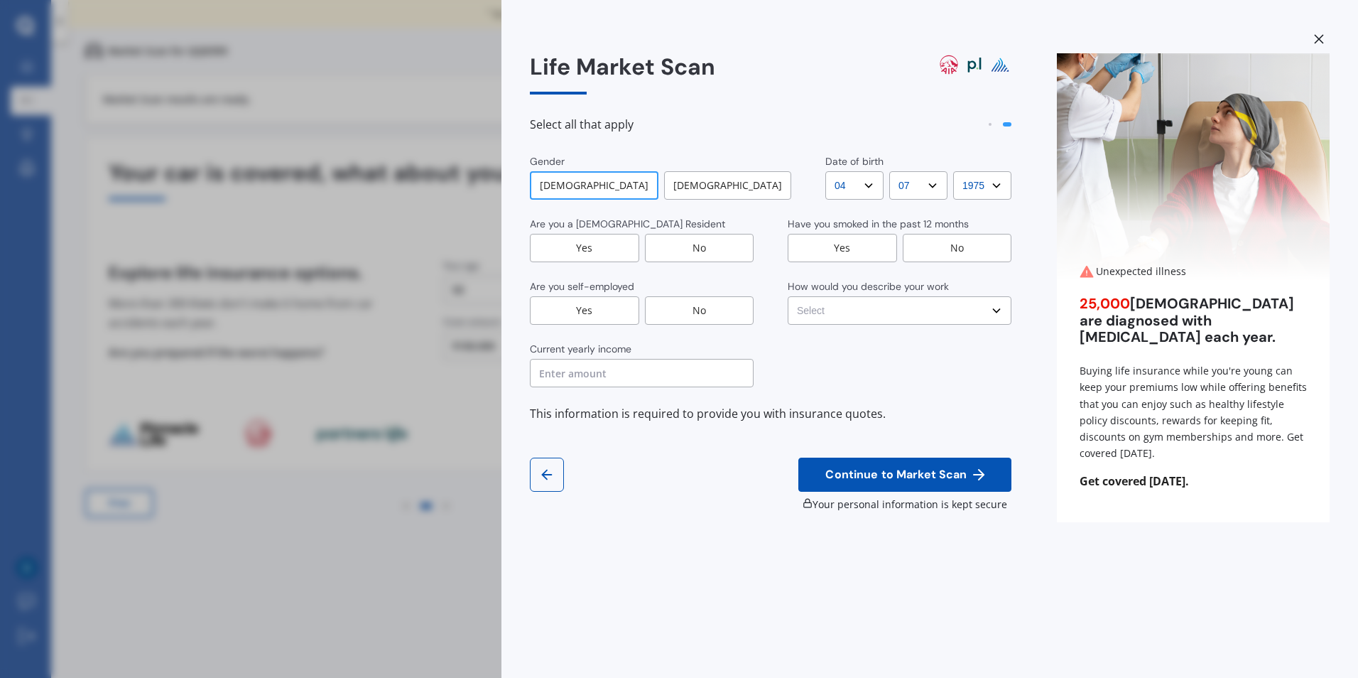
click at [608, 185] on div "[DEMOGRAPHIC_DATA]" at bounding box center [594, 185] width 129 height 28
click at [611, 246] on div "Yes" at bounding box center [584, 248] width 109 height 28
click at [678, 311] on div "No" at bounding box center [699, 310] width 109 height 28
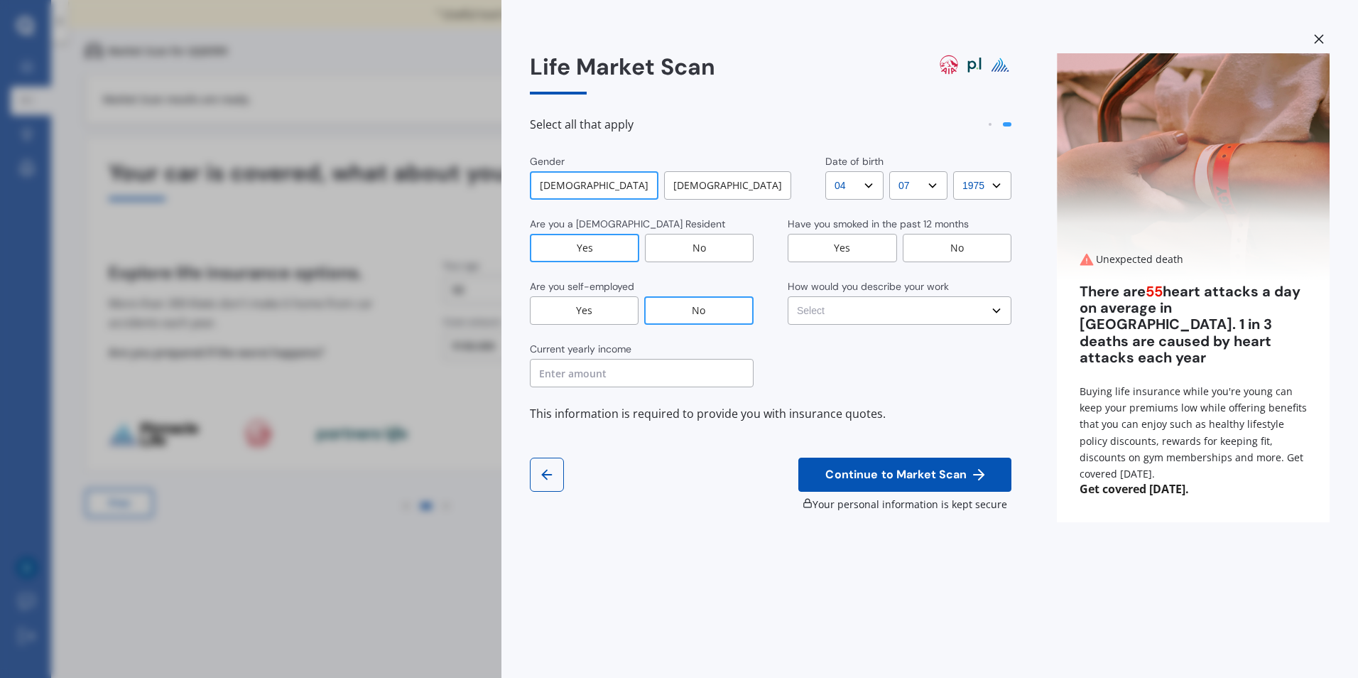
click at [650, 374] on input "text" at bounding box center [642, 373] width 224 height 28
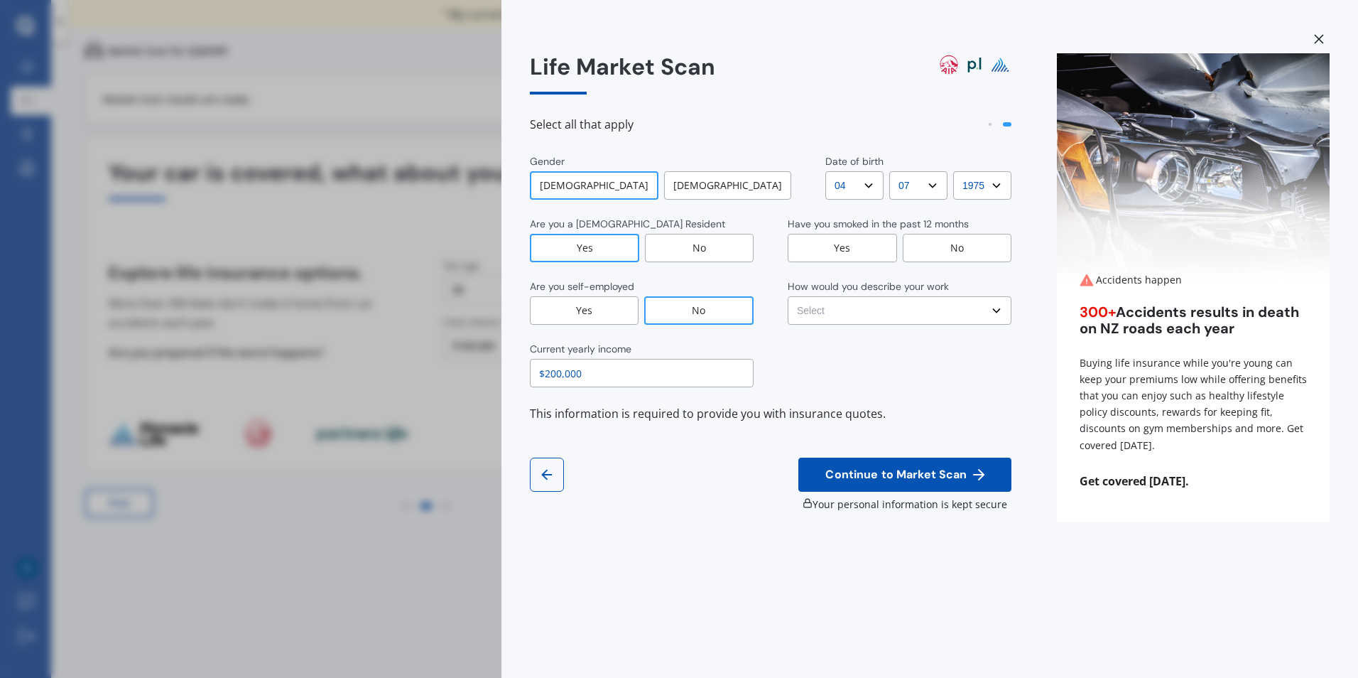
type input "$200,000"
click at [951, 259] on div "No" at bounding box center [957, 248] width 109 height 28
click at [947, 313] on select "Select No manual work e.g. lawyer, consultant, engineer Light manual work [PERS…" at bounding box center [900, 310] width 224 height 28
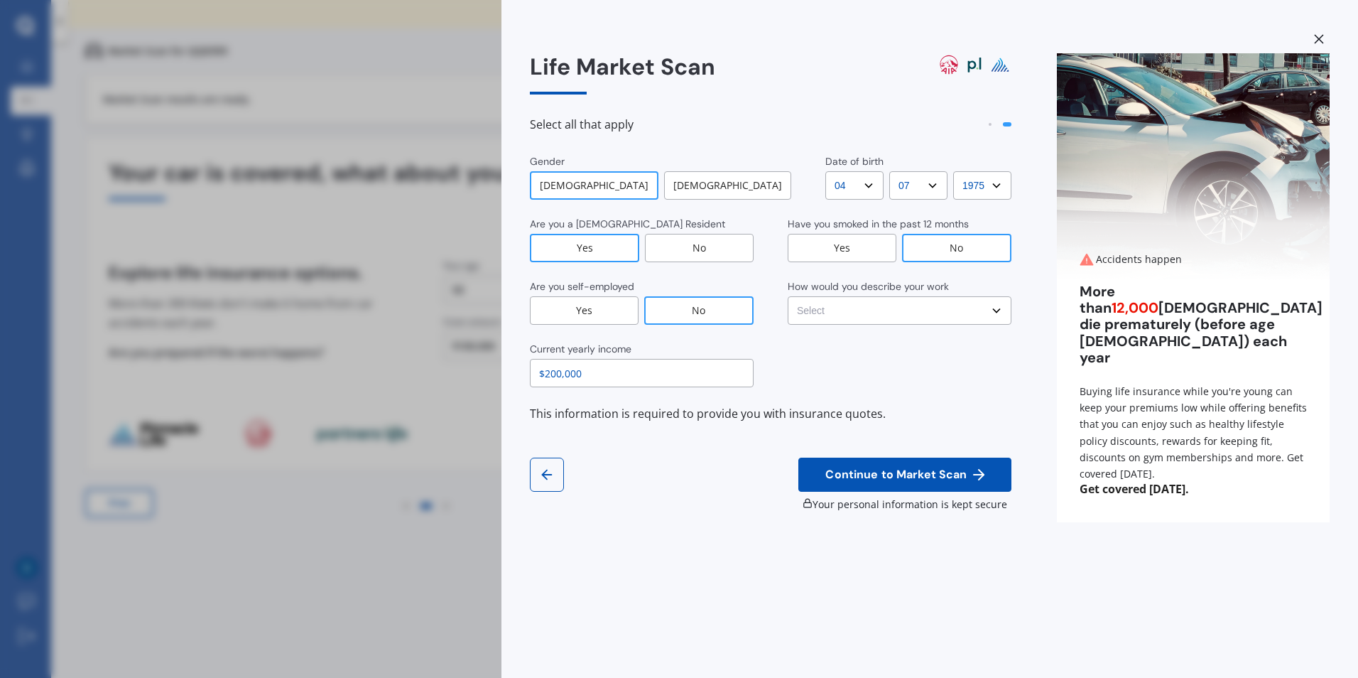
select select "No manual work e.g. lawyer, consultant, engineer"
click at [788, 296] on select "Select No manual work e.g. lawyer, consultant, engineer Light manual work [PERS…" at bounding box center [900, 310] width 224 height 28
click at [938, 480] on span "Continue to Market Scan" at bounding box center [896, 474] width 147 height 13
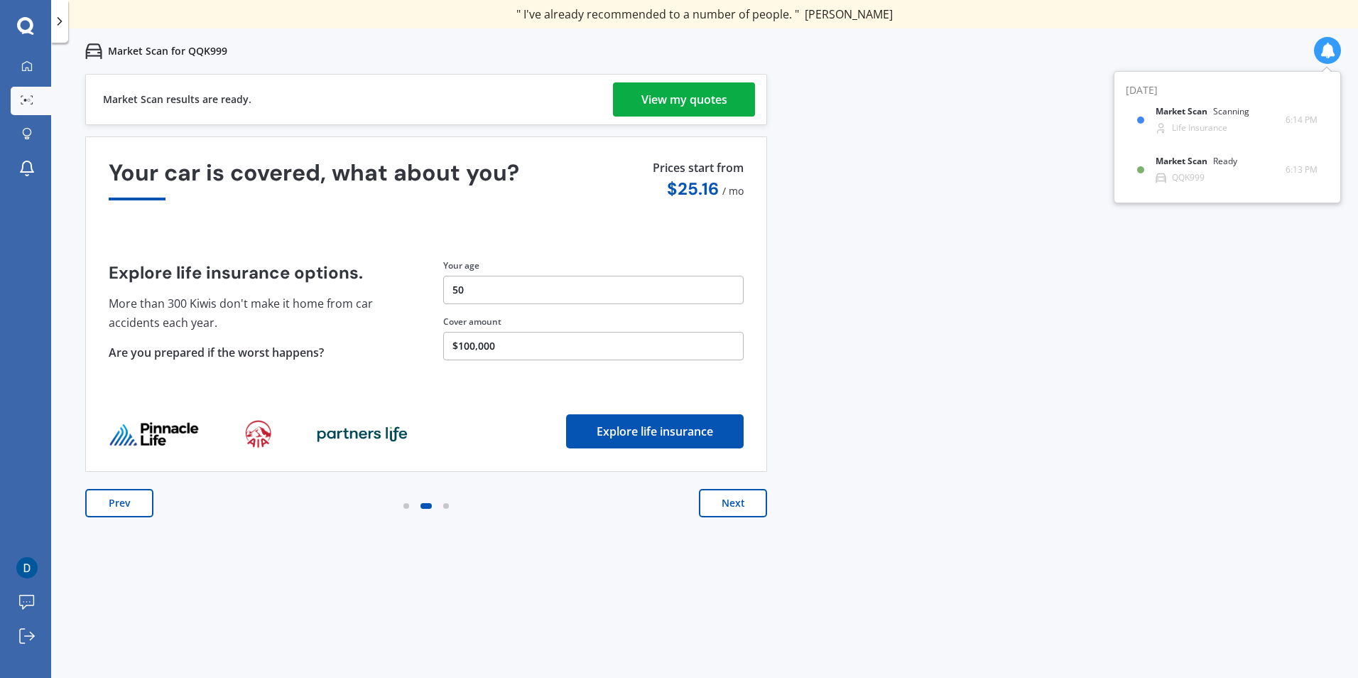
click at [710, 96] on div "View my quotes" at bounding box center [684, 99] width 86 height 34
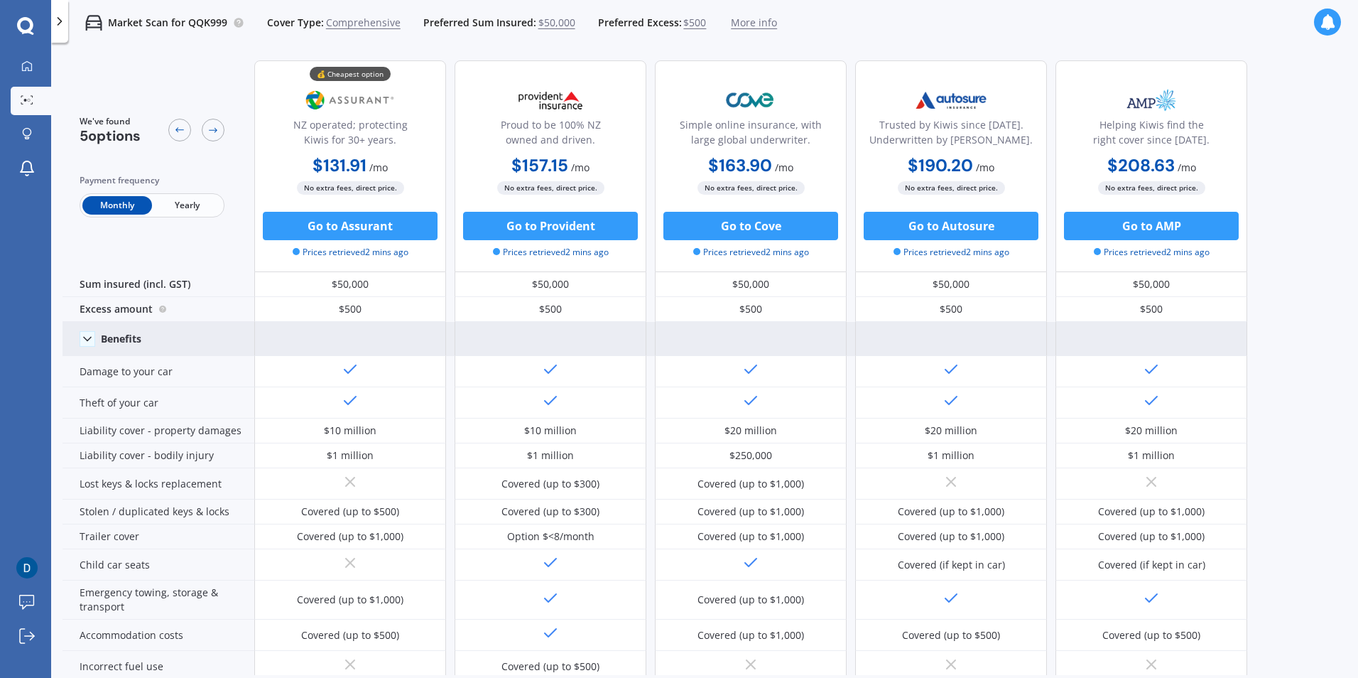
click at [85, 341] on icon at bounding box center [87, 339] width 14 height 14
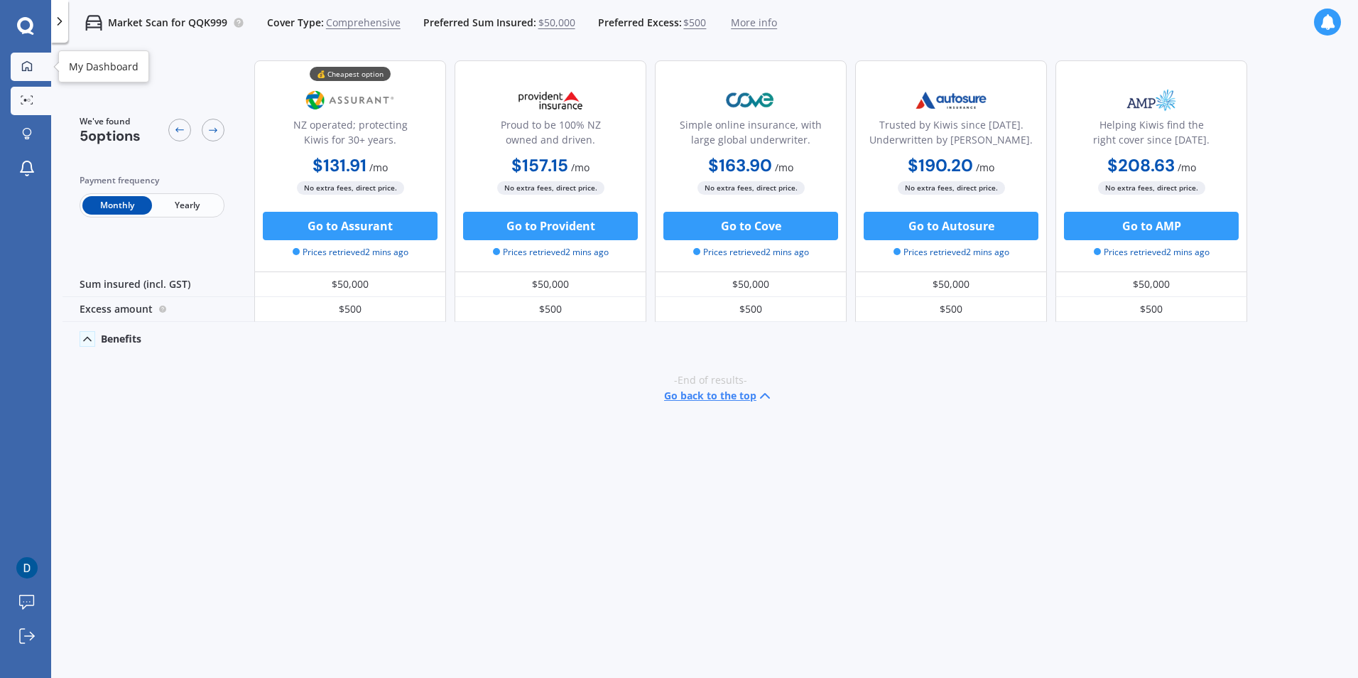
click at [23, 69] on icon at bounding box center [27, 65] width 10 height 10
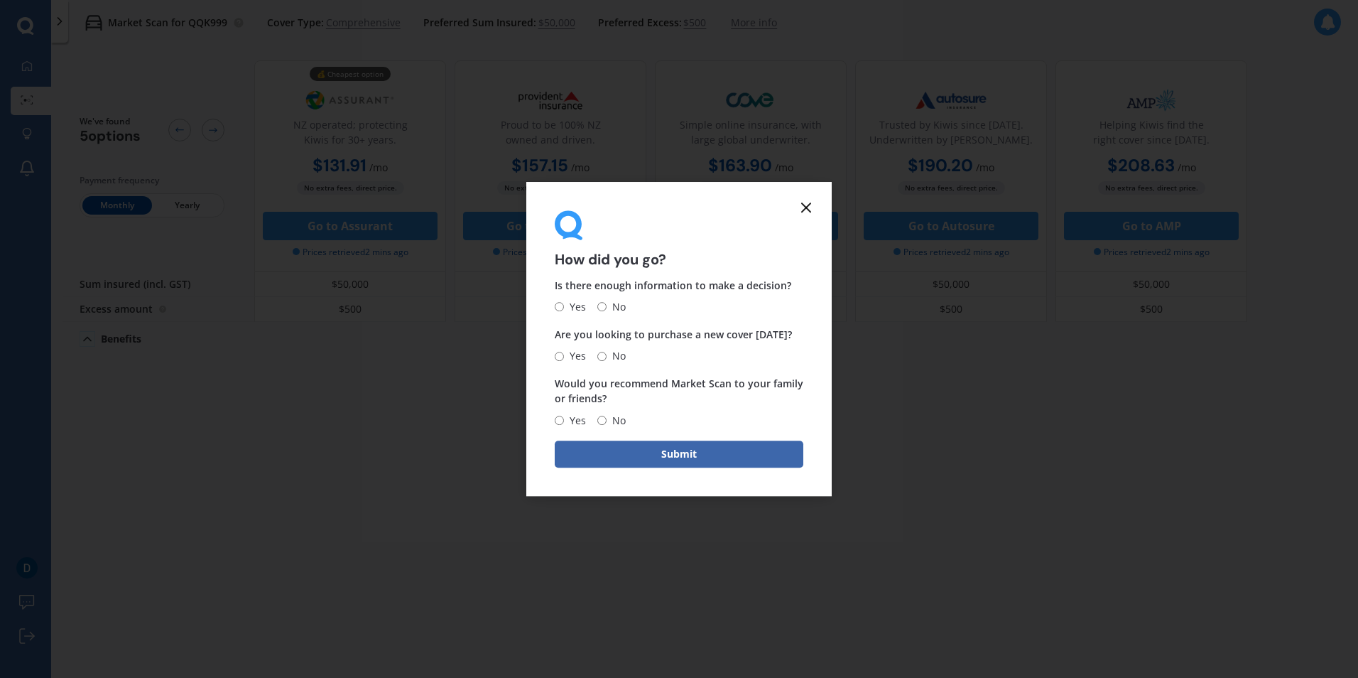
click at [801, 215] on icon at bounding box center [806, 207] width 17 height 17
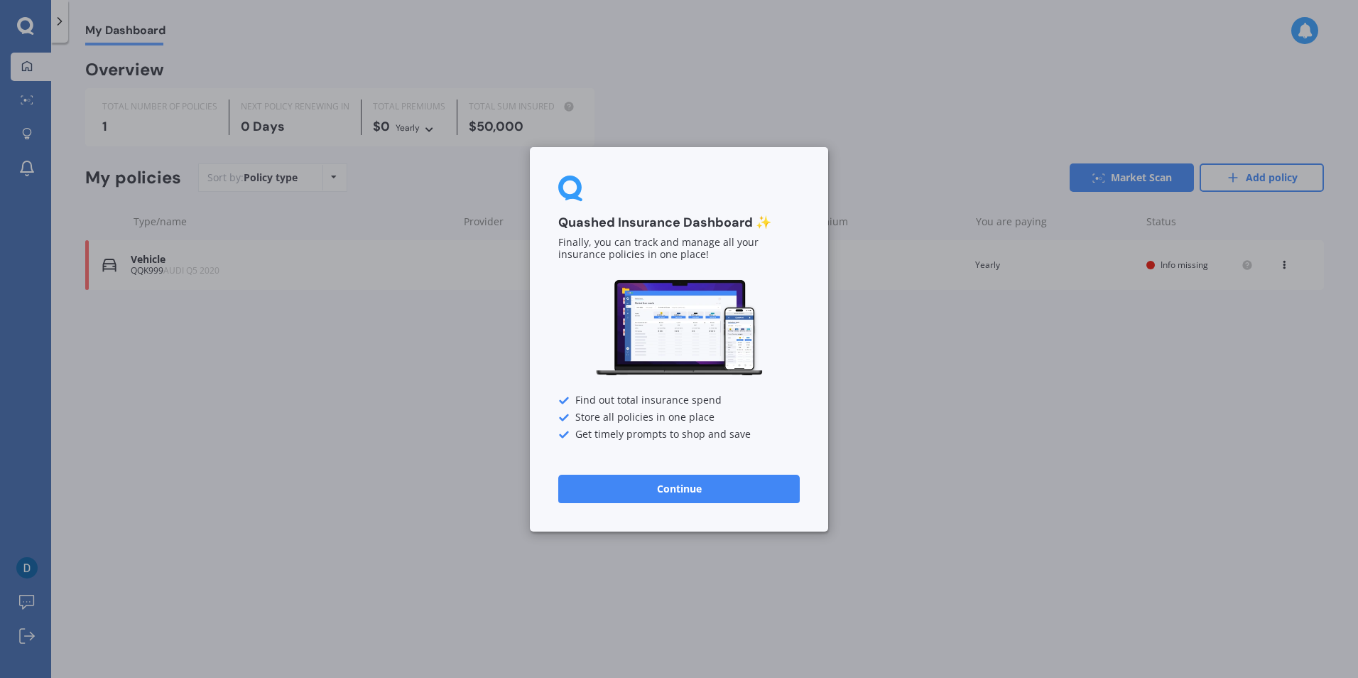
click at [676, 488] on button "Continue" at bounding box center [679, 488] width 242 height 28
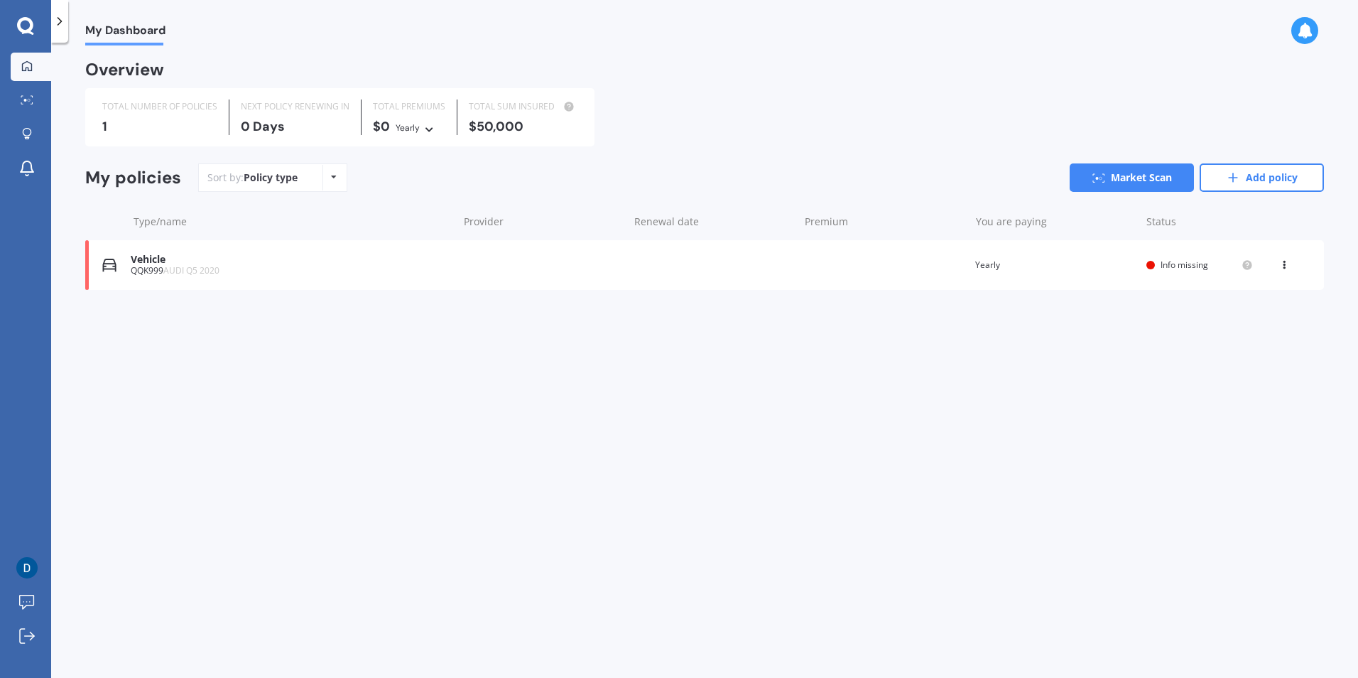
click at [66, 32] on div at bounding box center [59, 21] width 17 height 43
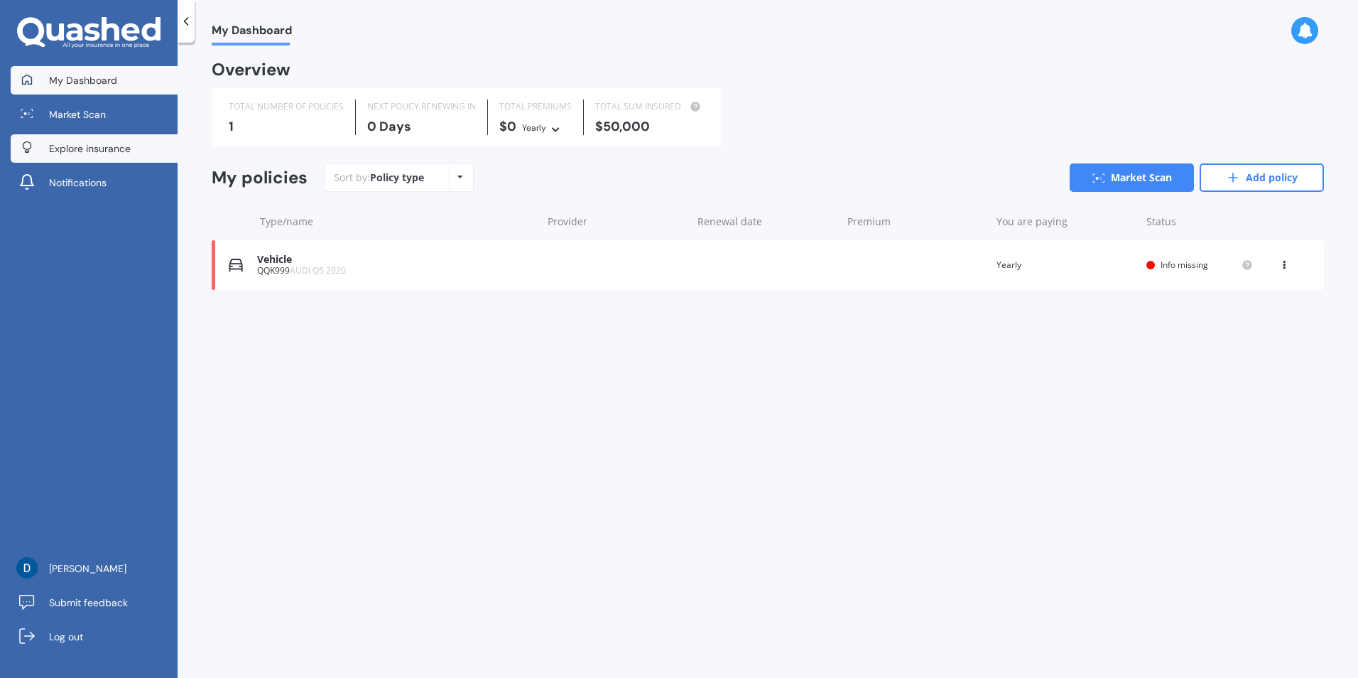
click at [85, 150] on span "Explore insurance" at bounding box center [90, 148] width 82 height 14
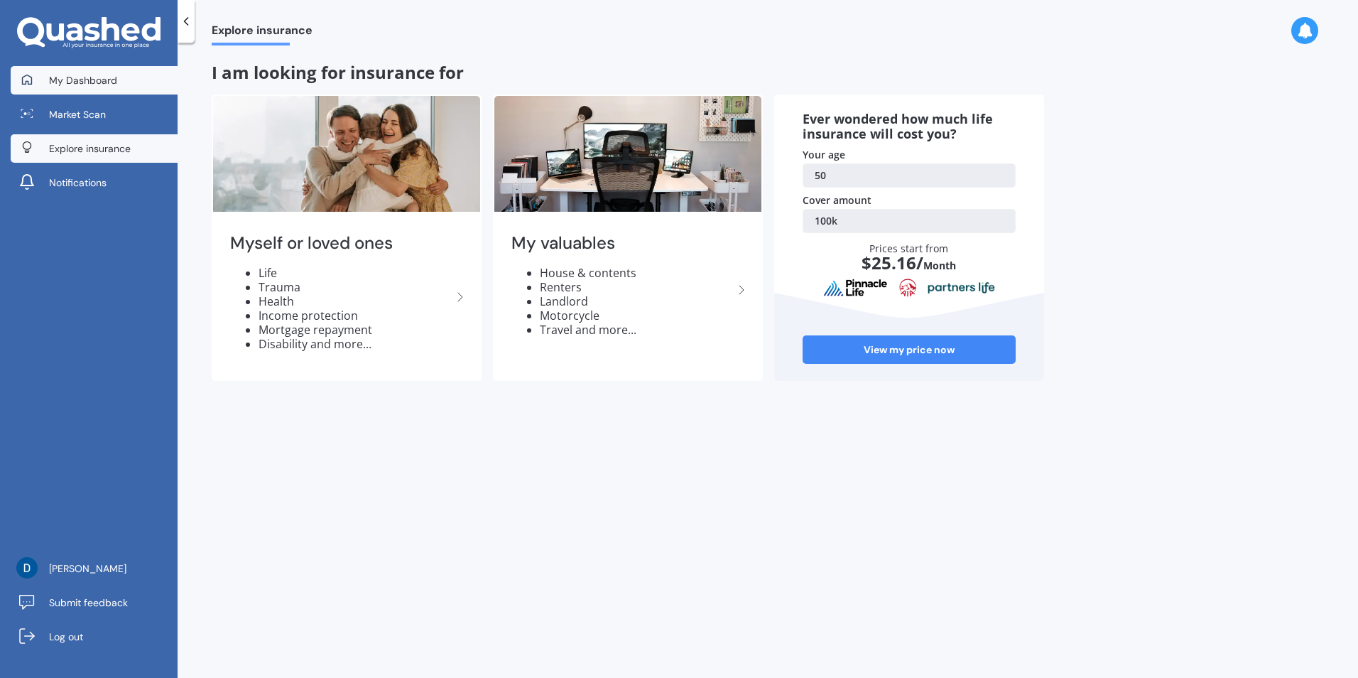
click at [106, 80] on span "My Dashboard" at bounding box center [83, 80] width 68 height 14
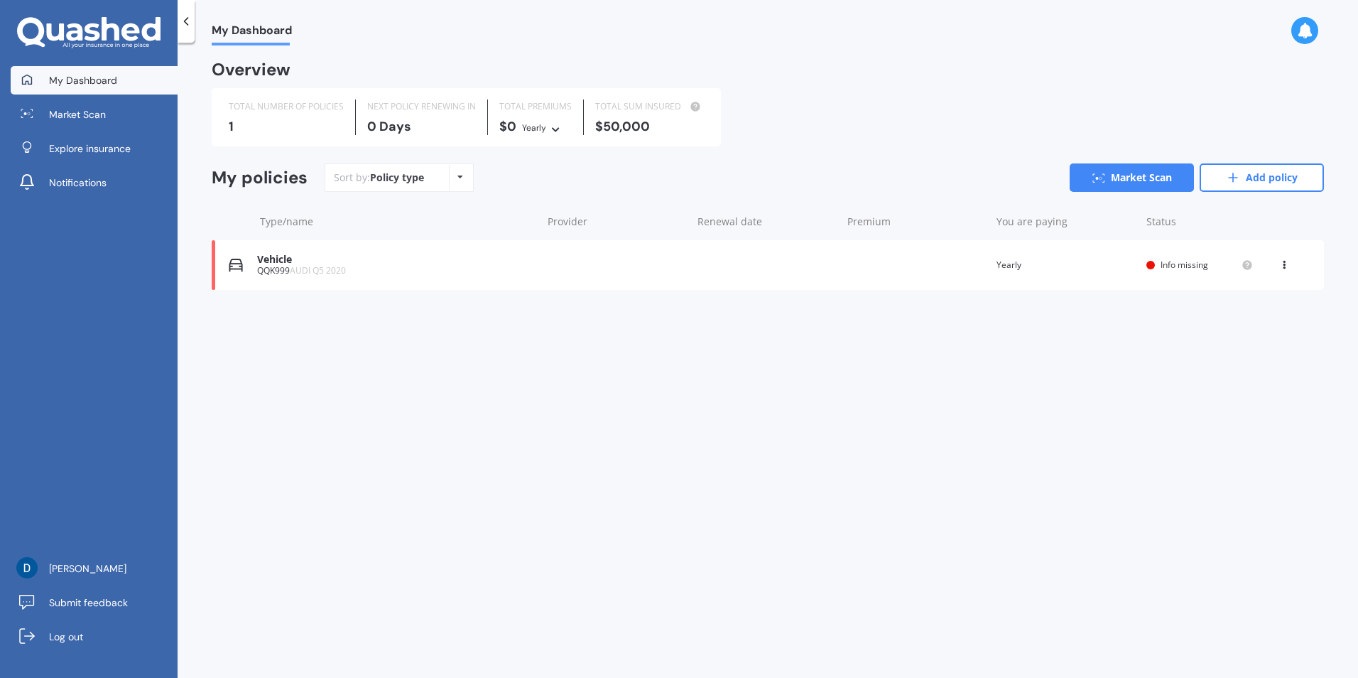
click at [450, 183] on div "Policy type Alphabetical Date added Renewing next" at bounding box center [460, 178] width 22 height 26
click at [297, 438] on div "My Dashboard Overview TOTAL NUMBER OF POLICIES 1 NEXT POLICY RENEWING [DATE] TO…" at bounding box center [768, 362] width 1181 height 635
click at [104, 114] on span "Market Scan" at bounding box center [77, 114] width 57 height 14
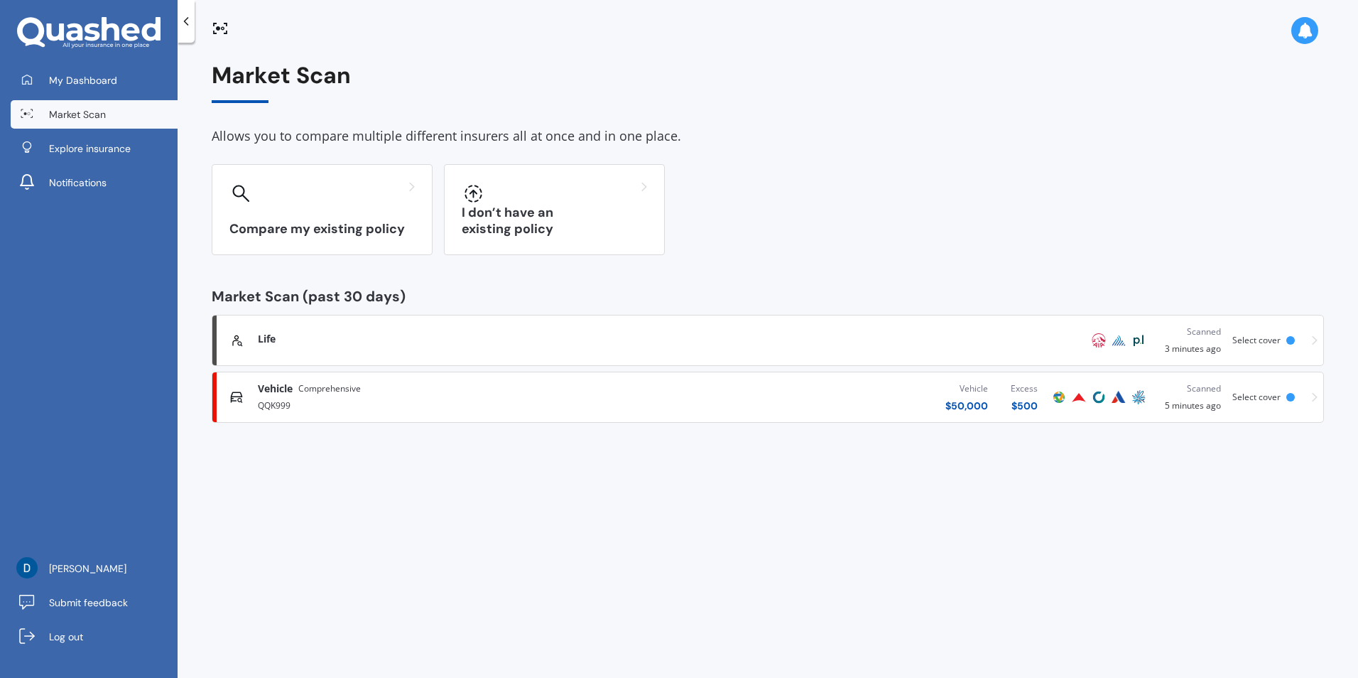
click at [486, 336] on div "Life" at bounding box center [653, 339] width 791 height 14
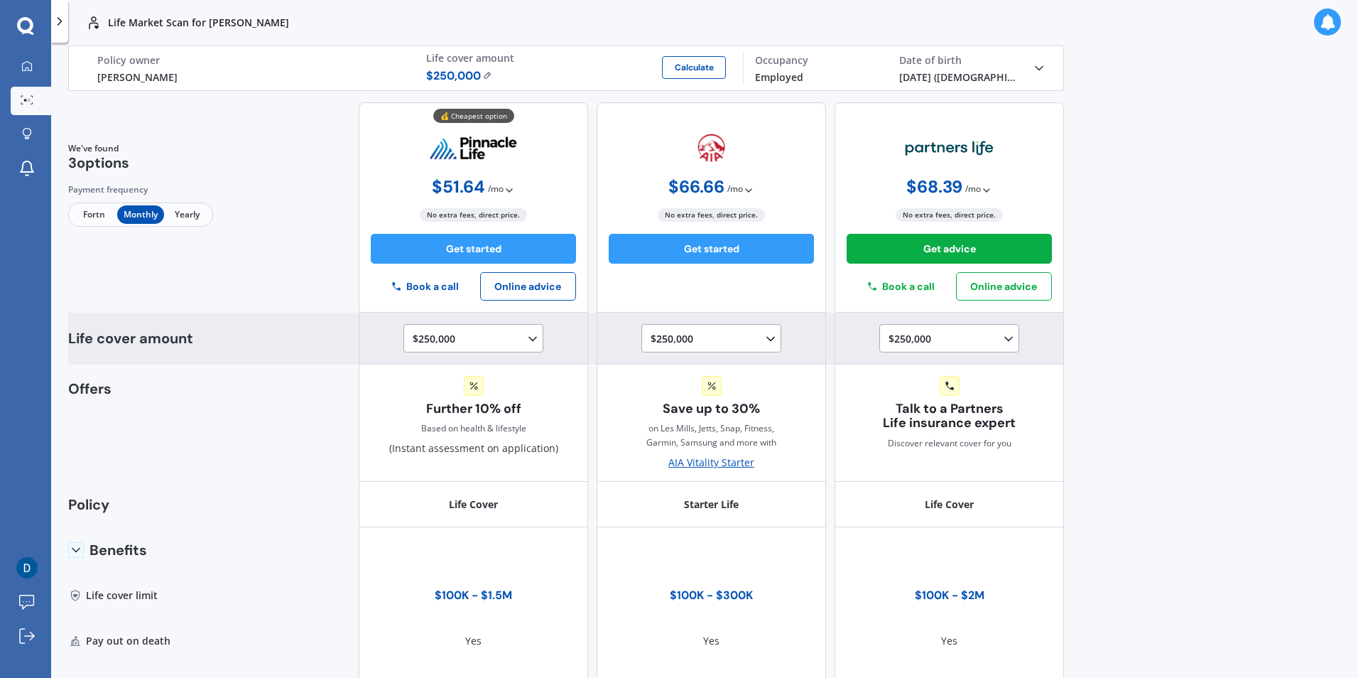
click at [526, 342] on icon at bounding box center [533, 339] width 14 height 14
click at [492, 426] on div "$1,000,000" at bounding box center [476, 430] width 126 height 26
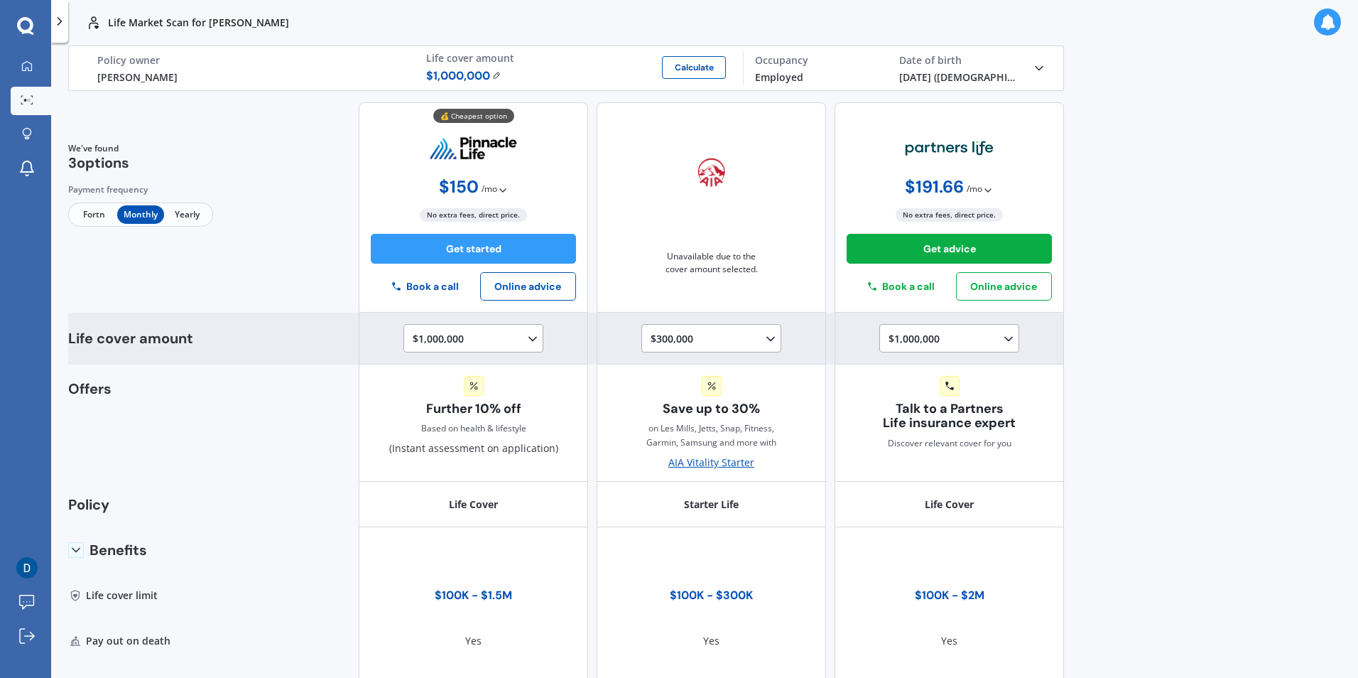
click at [679, 337] on div "$300,000 $100,000 $150,000 $200,000 $250,000 $300,000" at bounding box center [714, 338] width 127 height 17
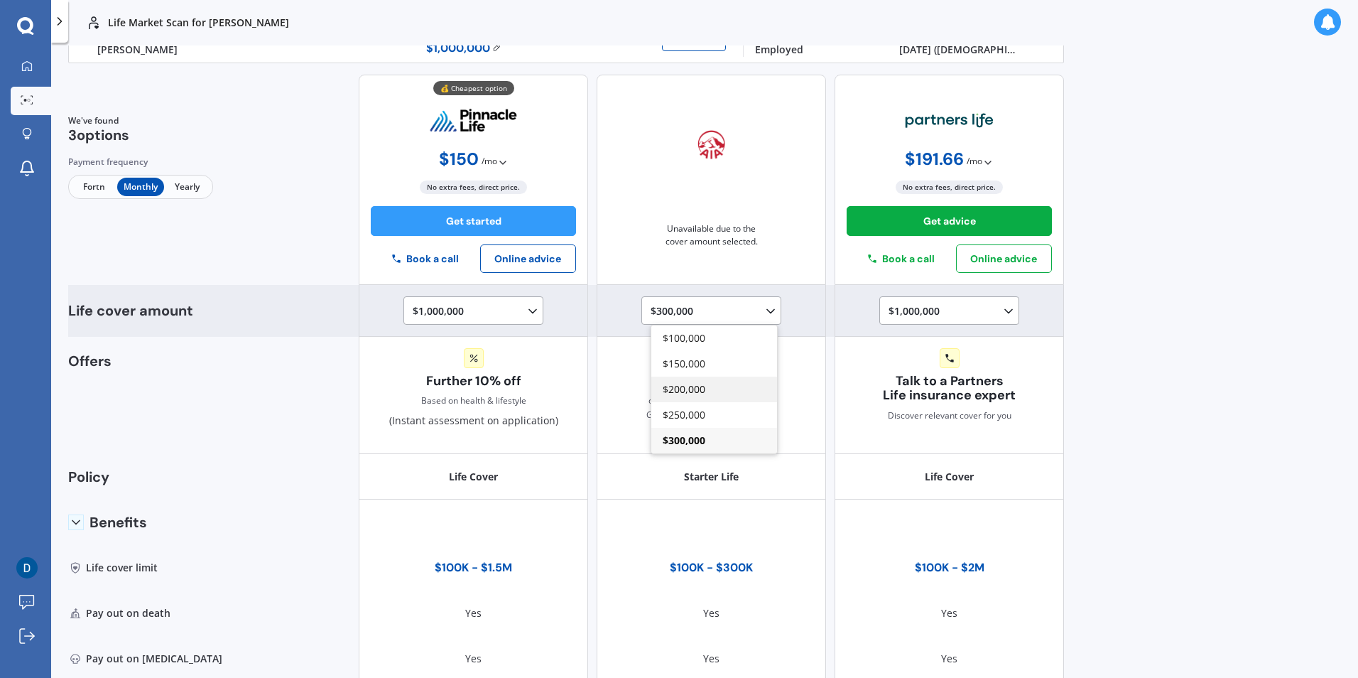
scroll to position [0, 0]
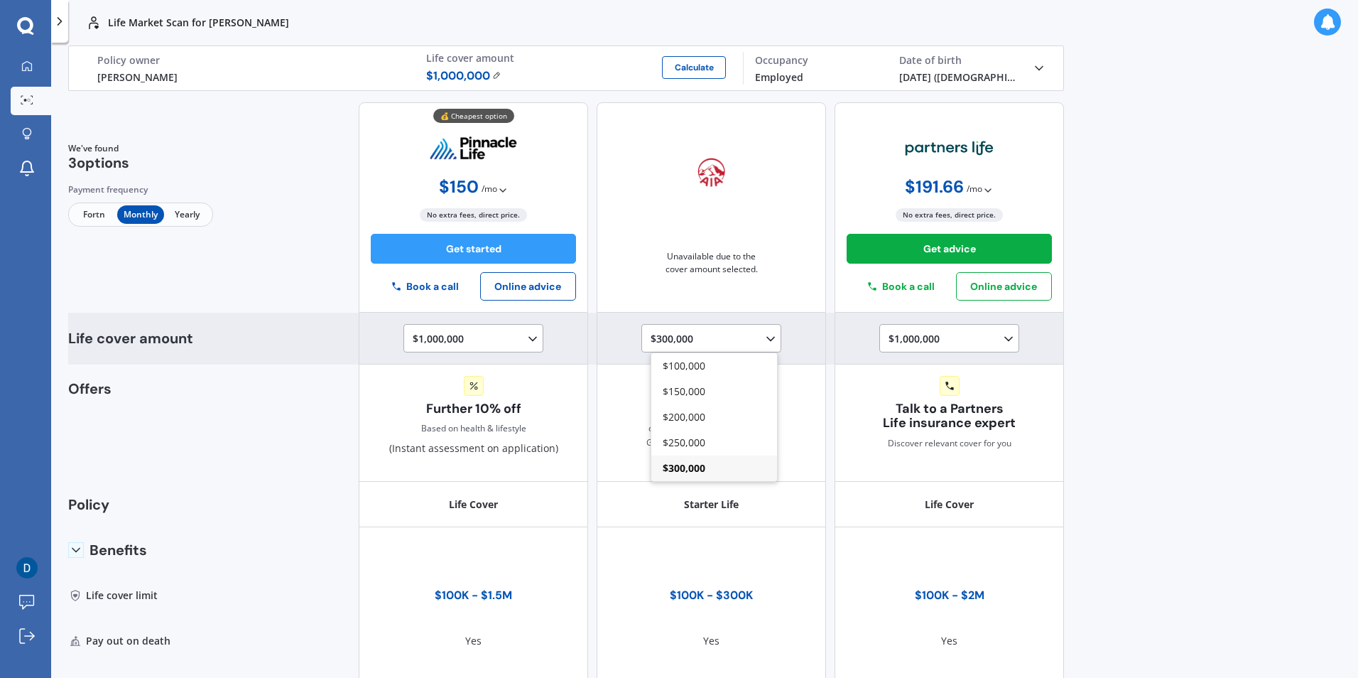
click at [794, 320] on div "$300,000 $100,000 $150,000 $200,000 $250,000 $300,000" at bounding box center [711, 339] width 229 height 52
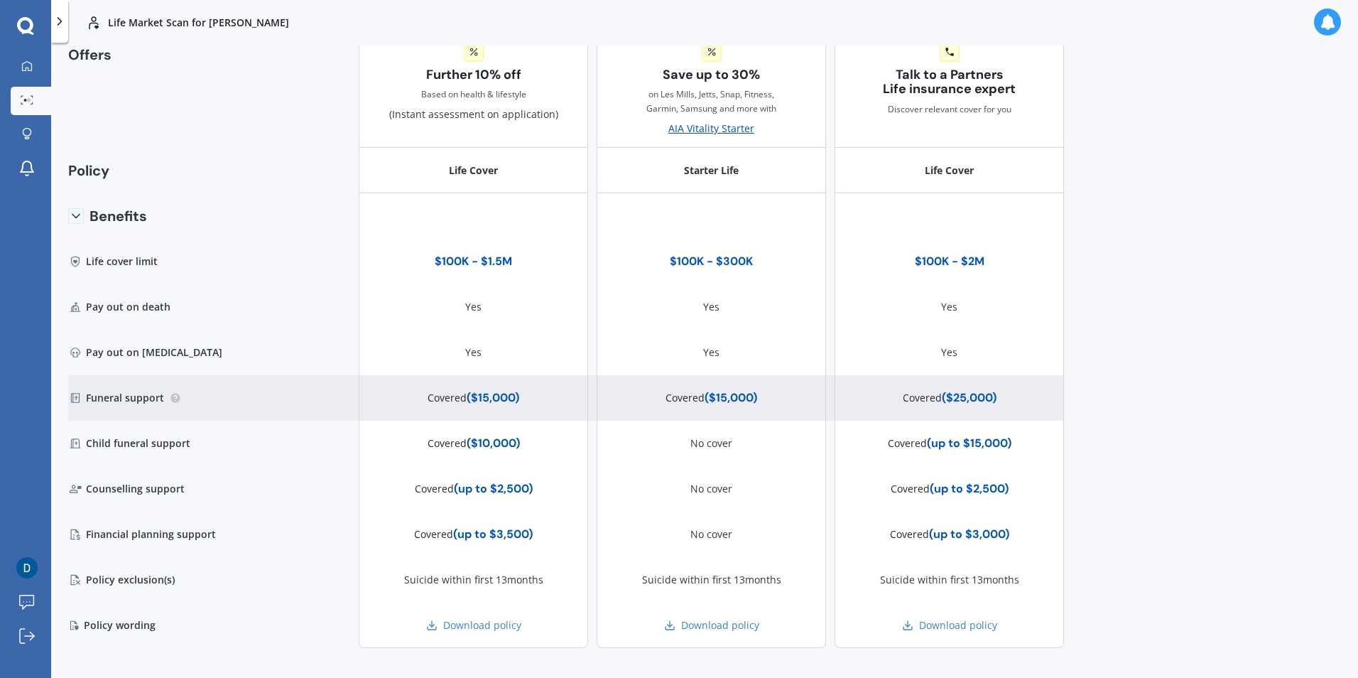
scroll to position [352, 0]
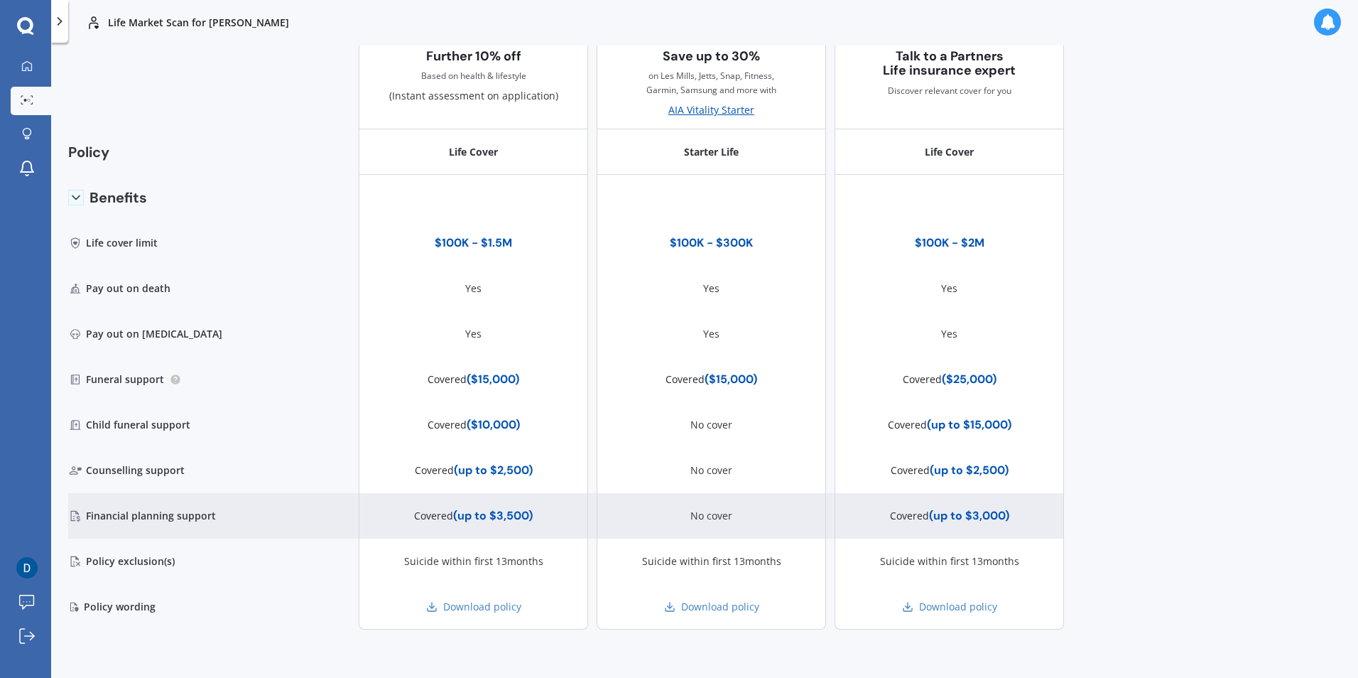
click at [108, 520] on div "Financial planning support" at bounding box center [145, 515] width 155 height 45
click at [507, 521] on div "Covered (up to $3,500)" at bounding box center [473, 516] width 119 height 14
click at [467, 517] on div "Covered (up to $3,500)" at bounding box center [473, 516] width 119 height 14
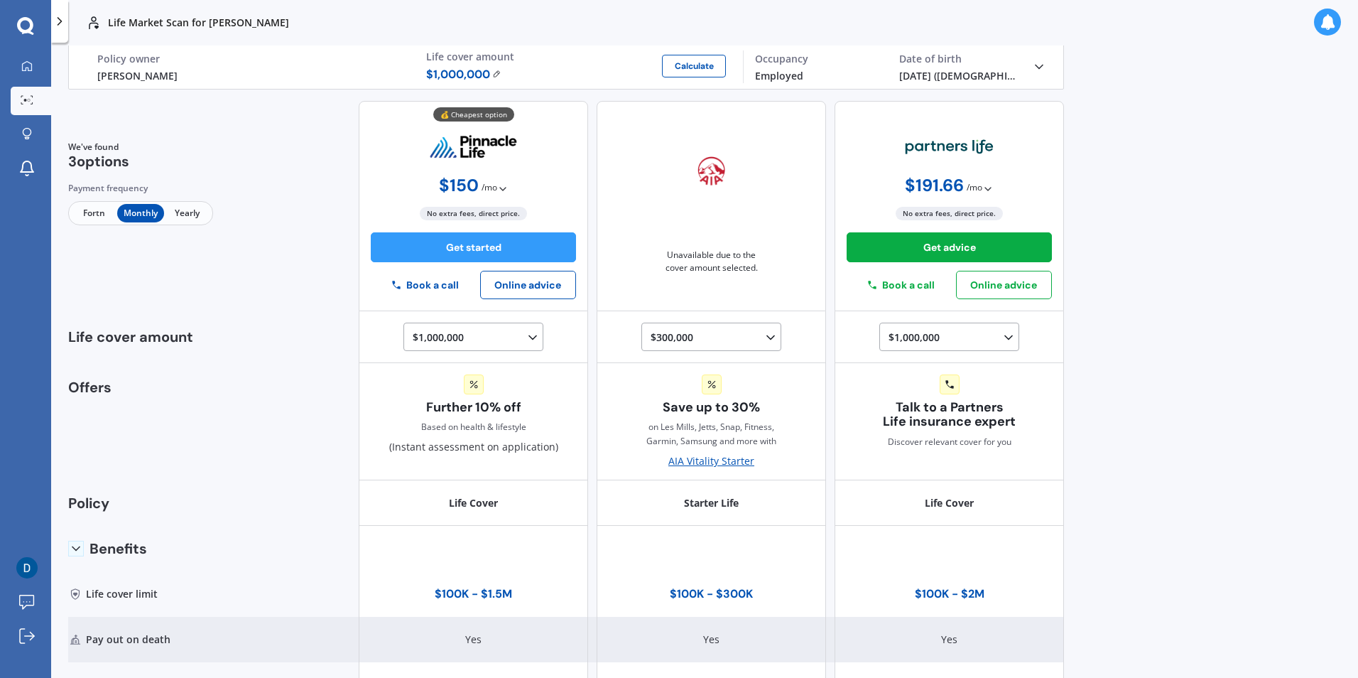
scroll to position [0, 0]
